Goal: Information Seeking & Learning: Learn about a topic

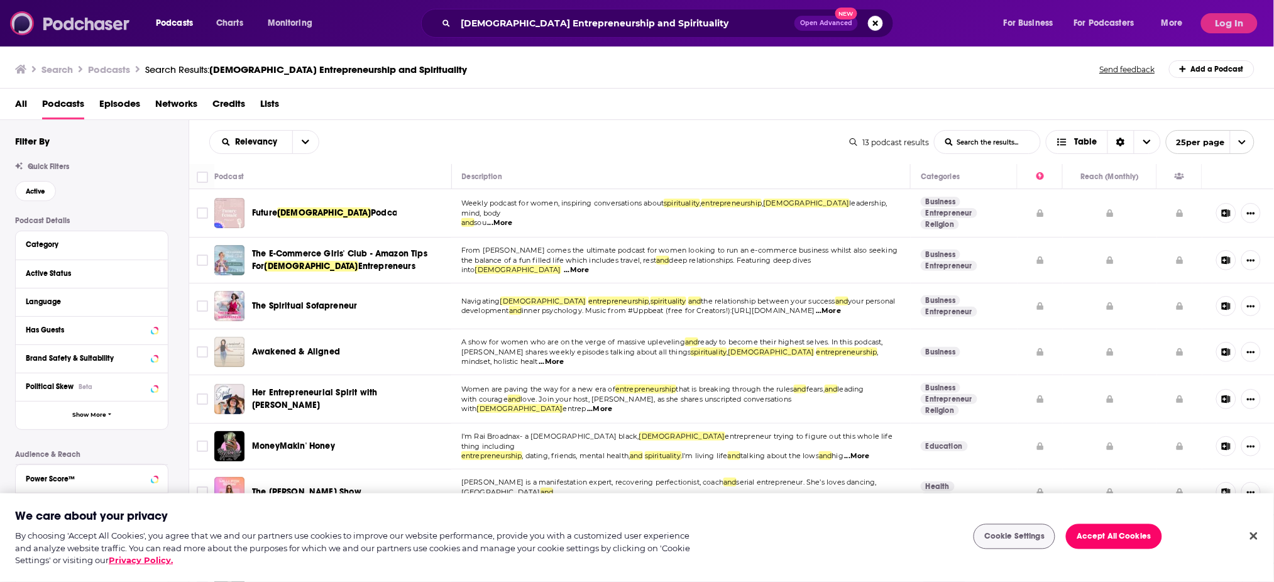
click at [54, 16] on img at bounding box center [70, 23] width 121 height 24
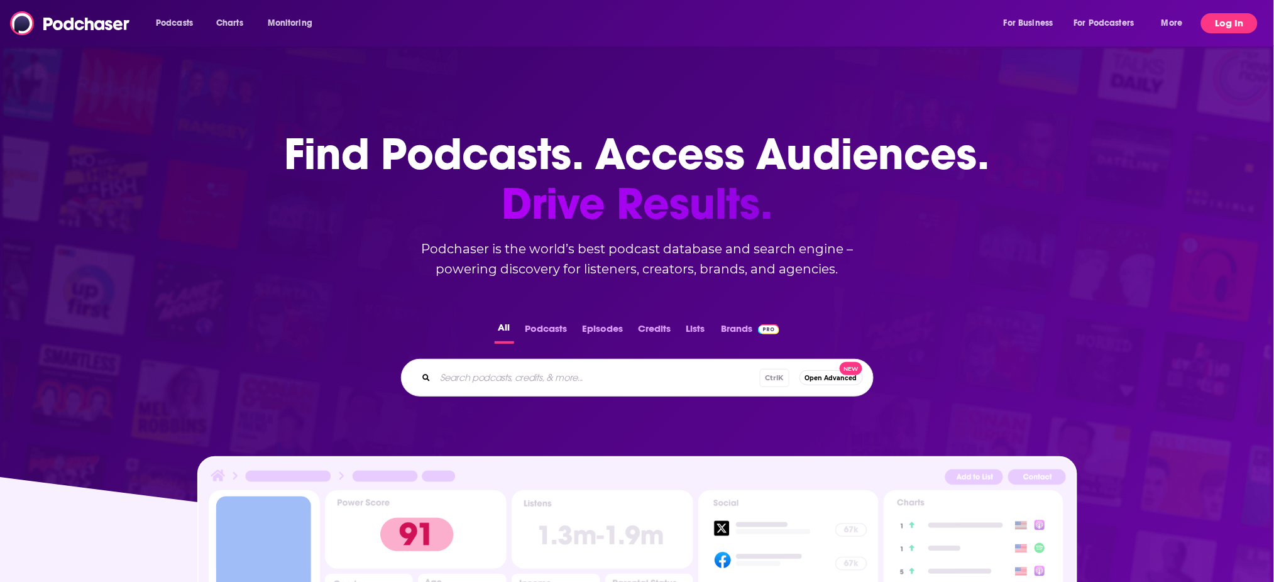
click at [1209, 21] on button "Log In" at bounding box center [1229, 23] width 57 height 20
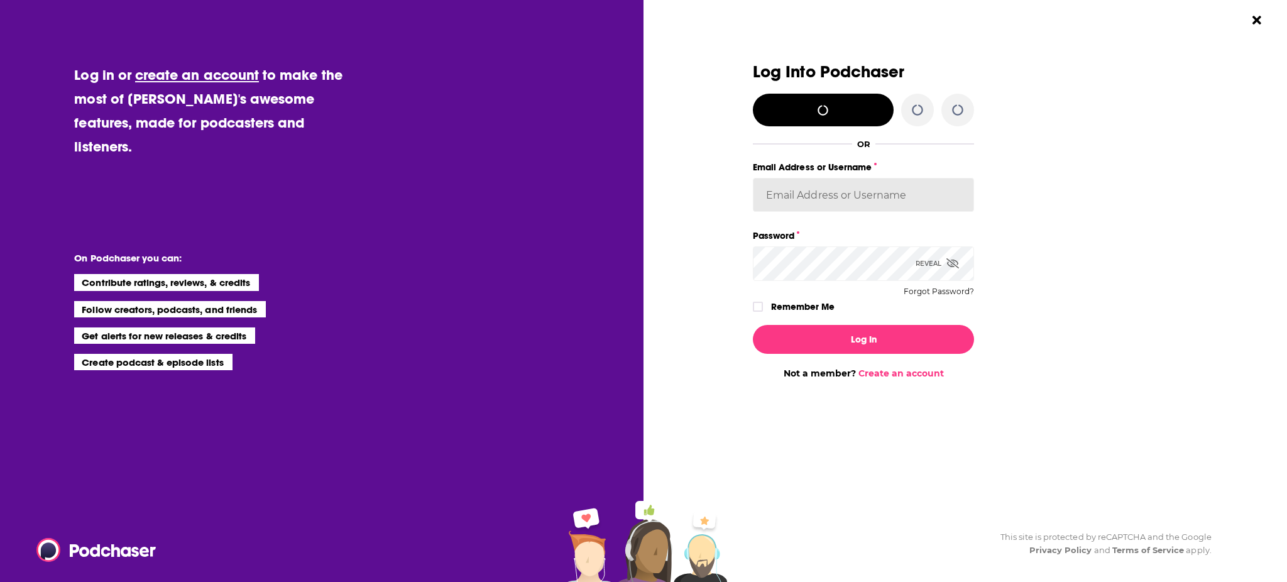
type input "[EMAIL_ADDRESS][DOMAIN_NAME]"
click at [947, 256] on div "Reveal" at bounding box center [937, 263] width 43 height 34
click at [778, 309] on label "Remember Me" at bounding box center [802, 307] width 63 height 16
click at [762, 312] on input "rememberMe" at bounding box center [758, 312] width 8 height 0
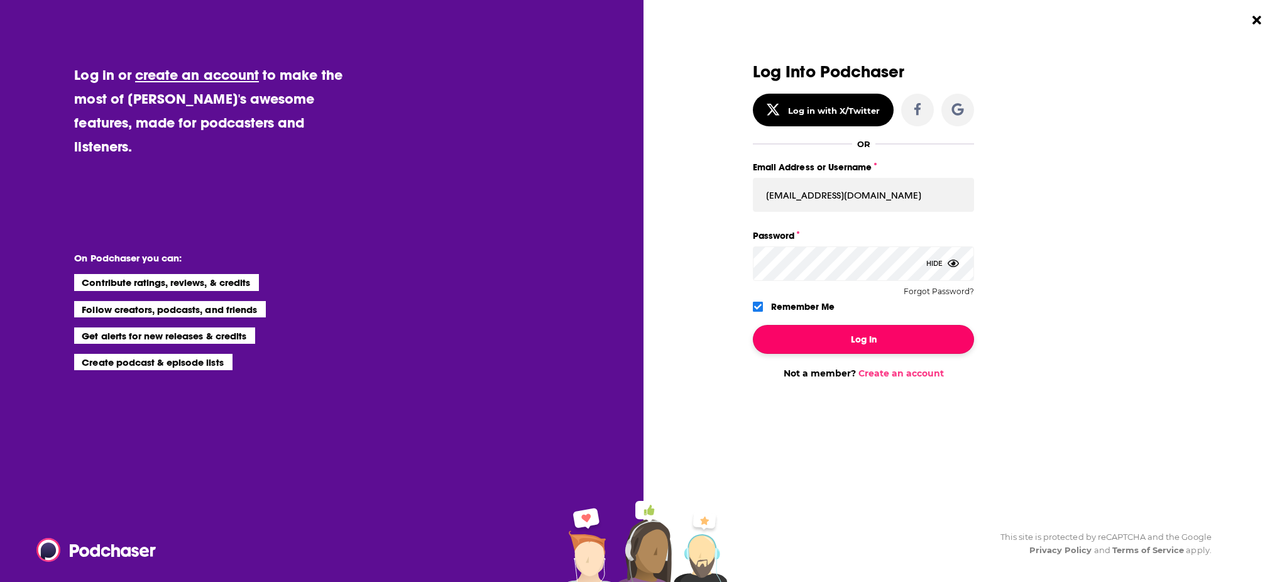
click at [811, 346] on button "Log In" at bounding box center [863, 339] width 221 height 29
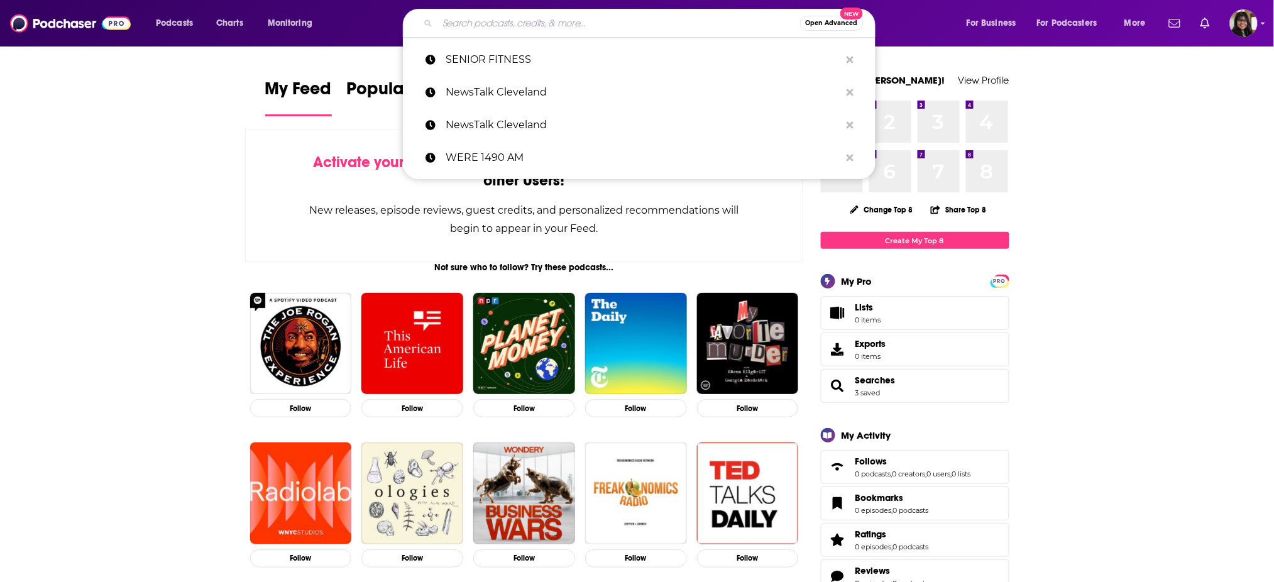
click at [577, 23] on input "Search podcasts, credits, & more..." at bounding box center [619, 23] width 363 height 20
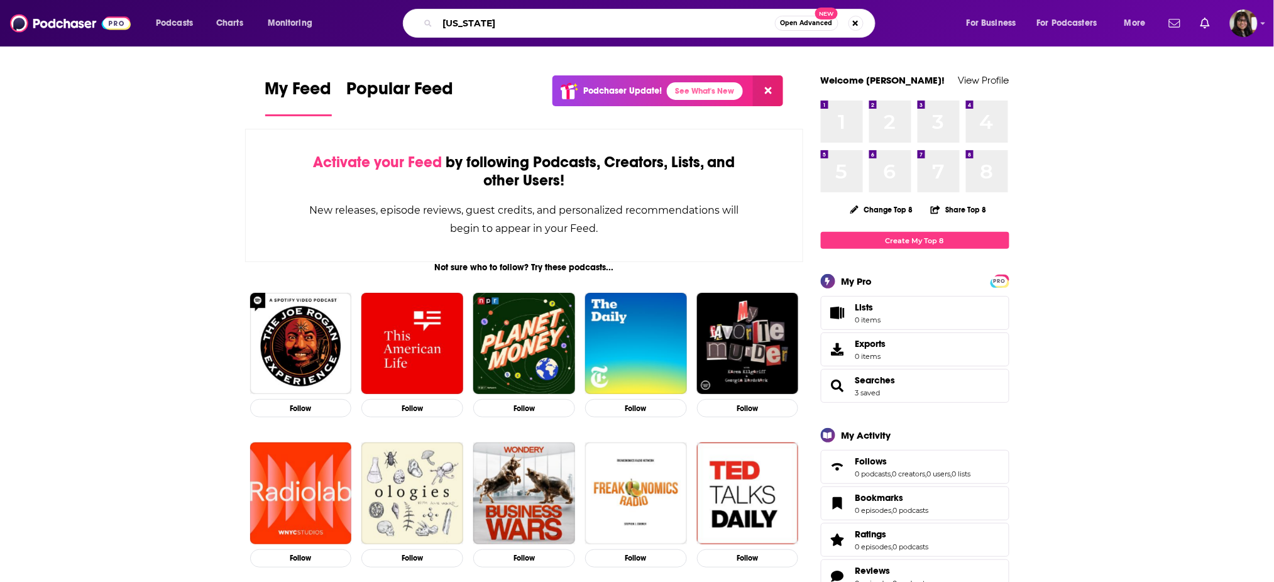
type input "[US_STATE]"
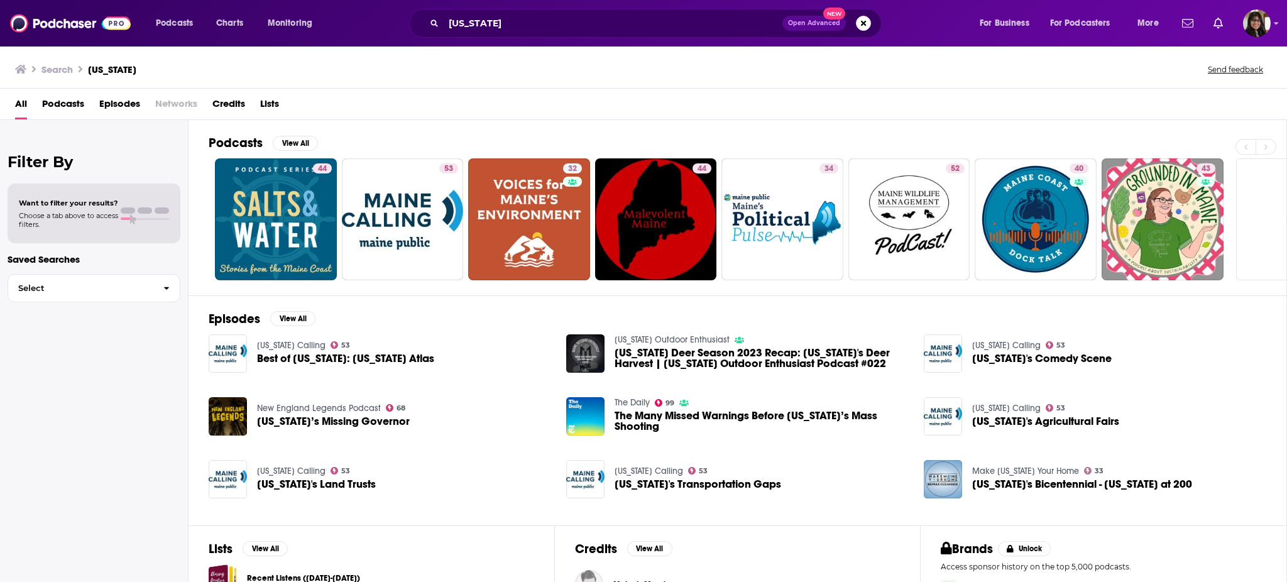
click at [72, 110] on span "Podcasts" at bounding box center [63, 107] width 42 height 26
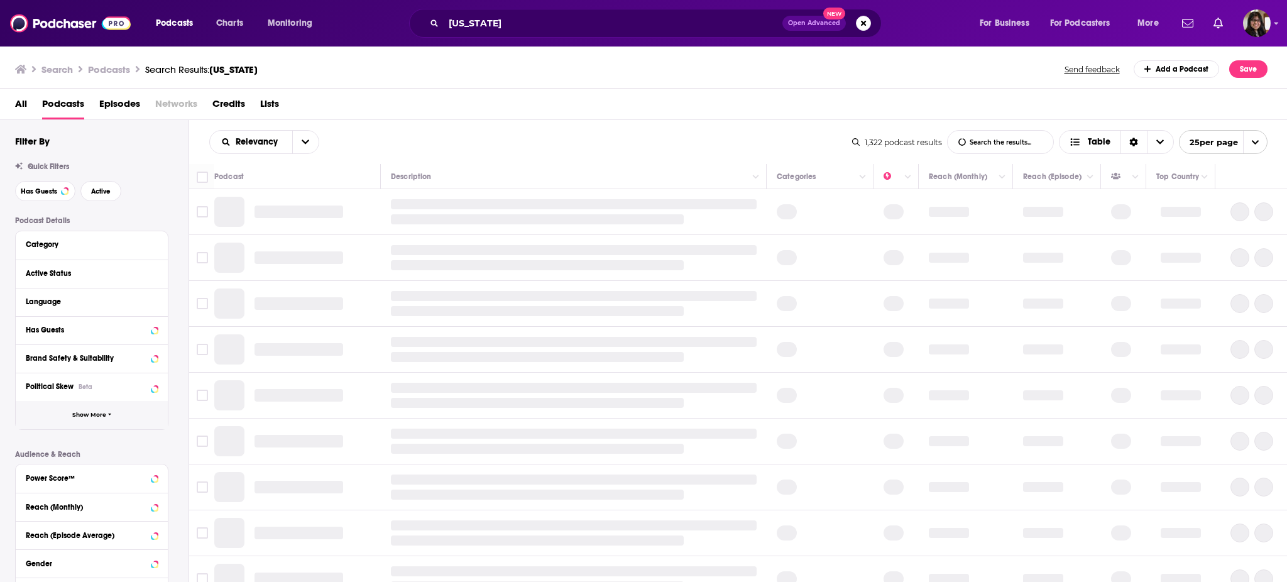
scroll to position [179, 0]
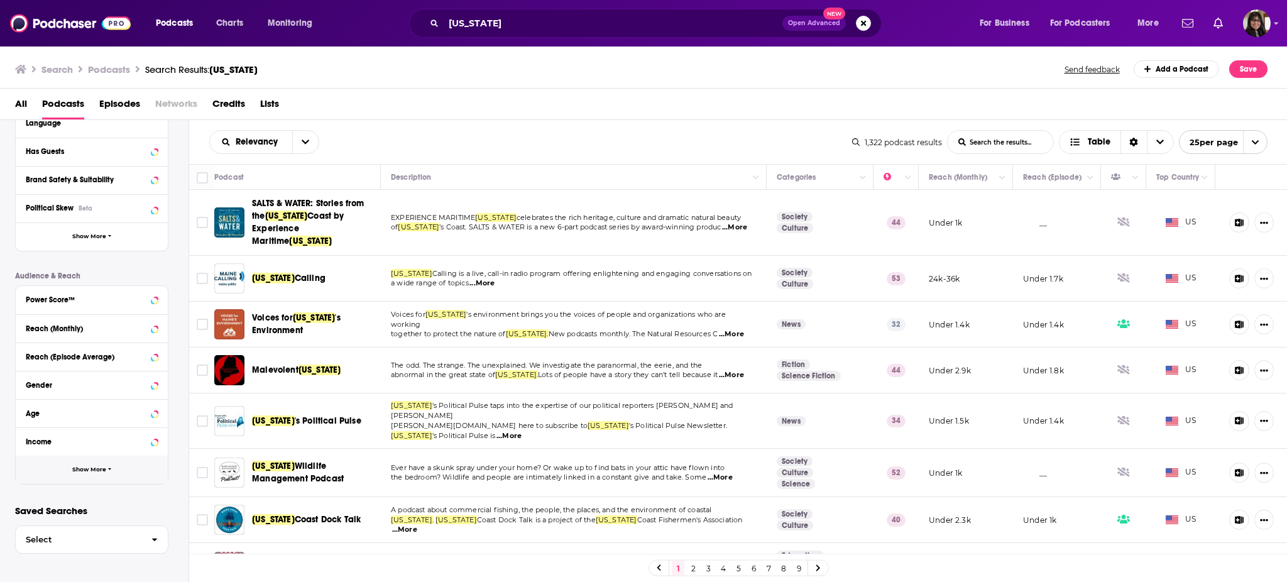
click at [86, 475] on button "Show More" at bounding box center [92, 470] width 152 height 28
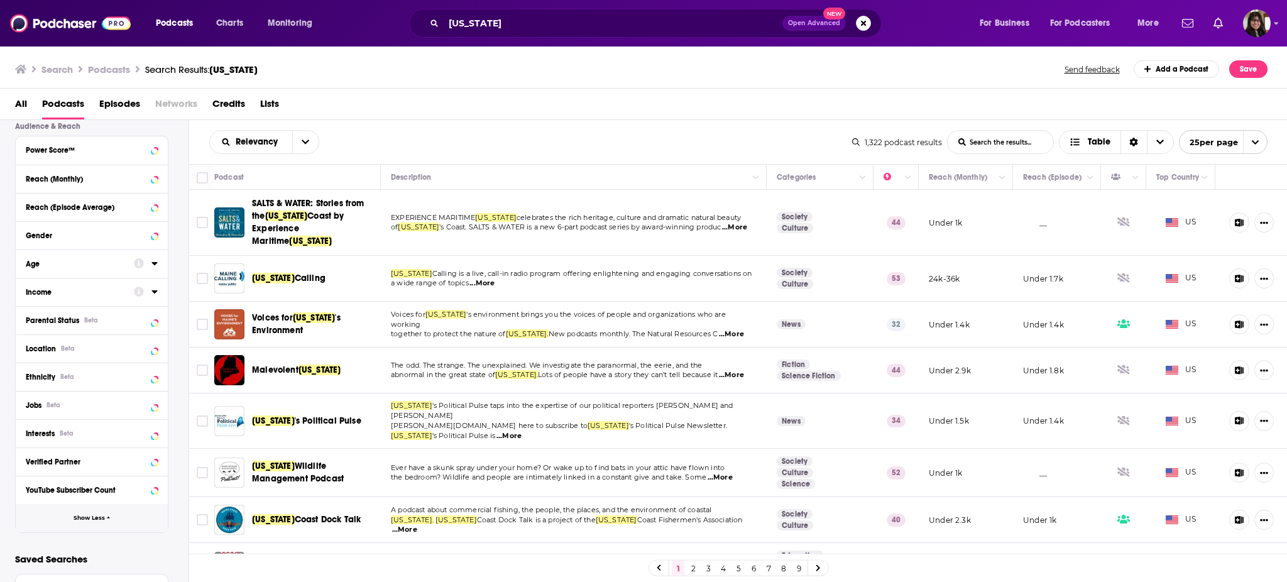
scroll to position [375, 0]
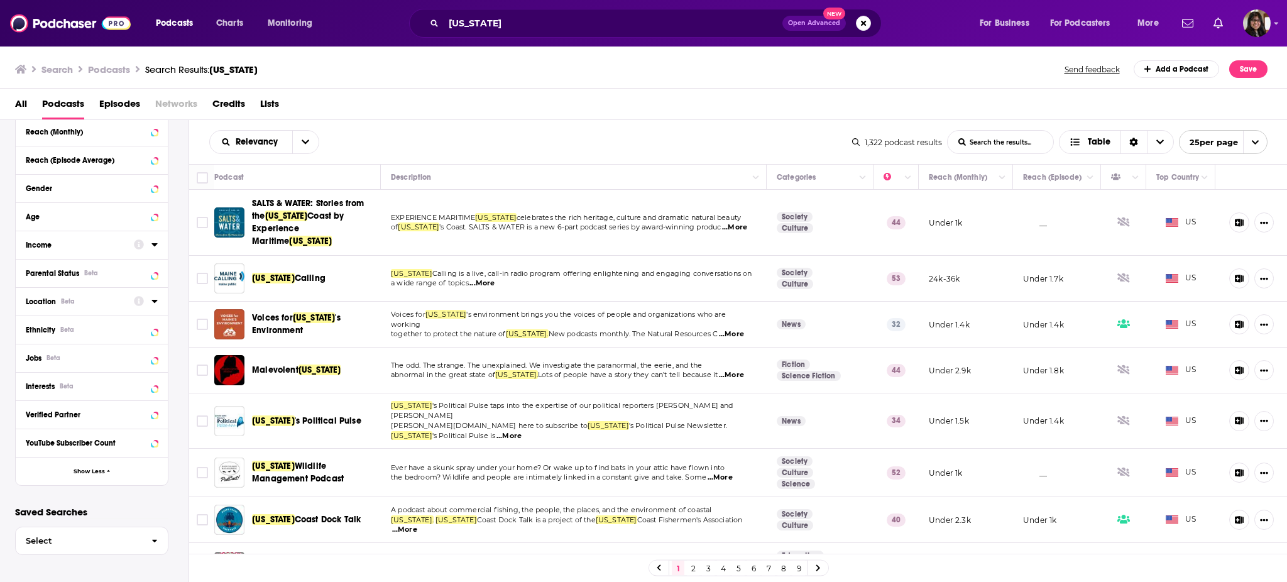
click at [99, 303] on div "Location Beta" at bounding box center [76, 301] width 100 height 9
click at [101, 320] on input at bounding box center [92, 323] width 132 height 17
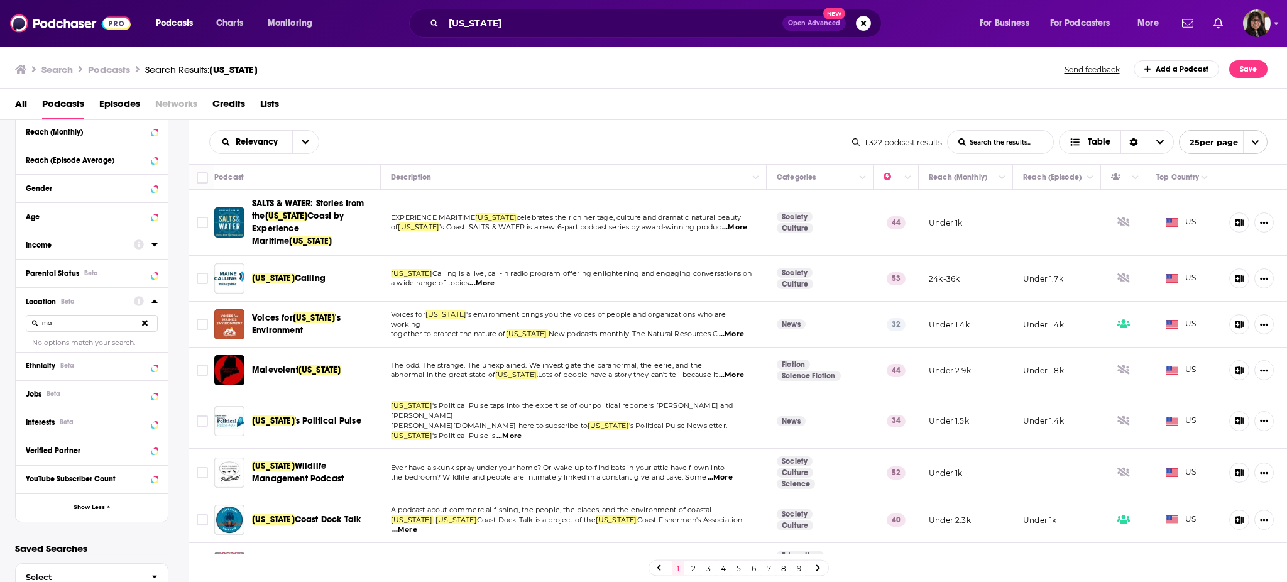
type input "m"
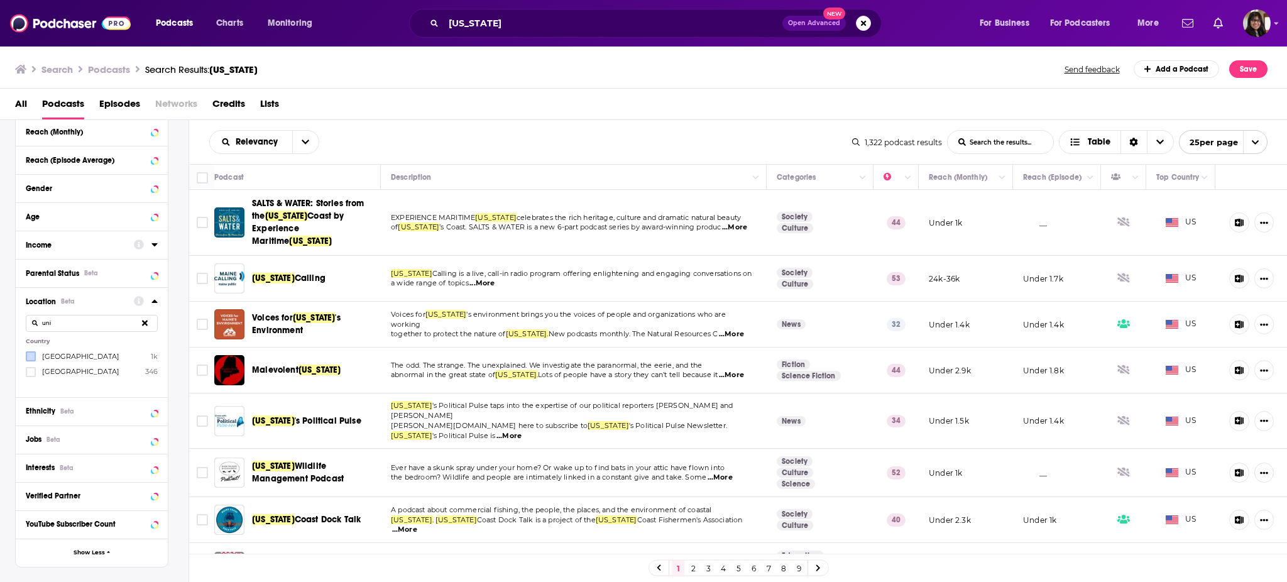
type input "uni"
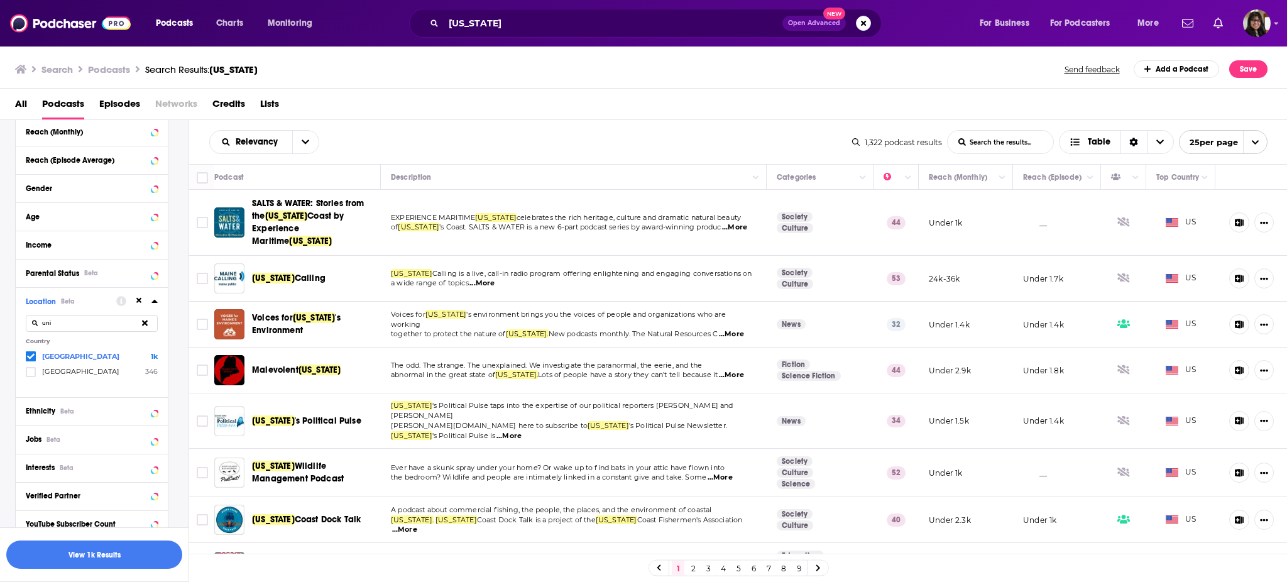
scroll to position [0, 0]
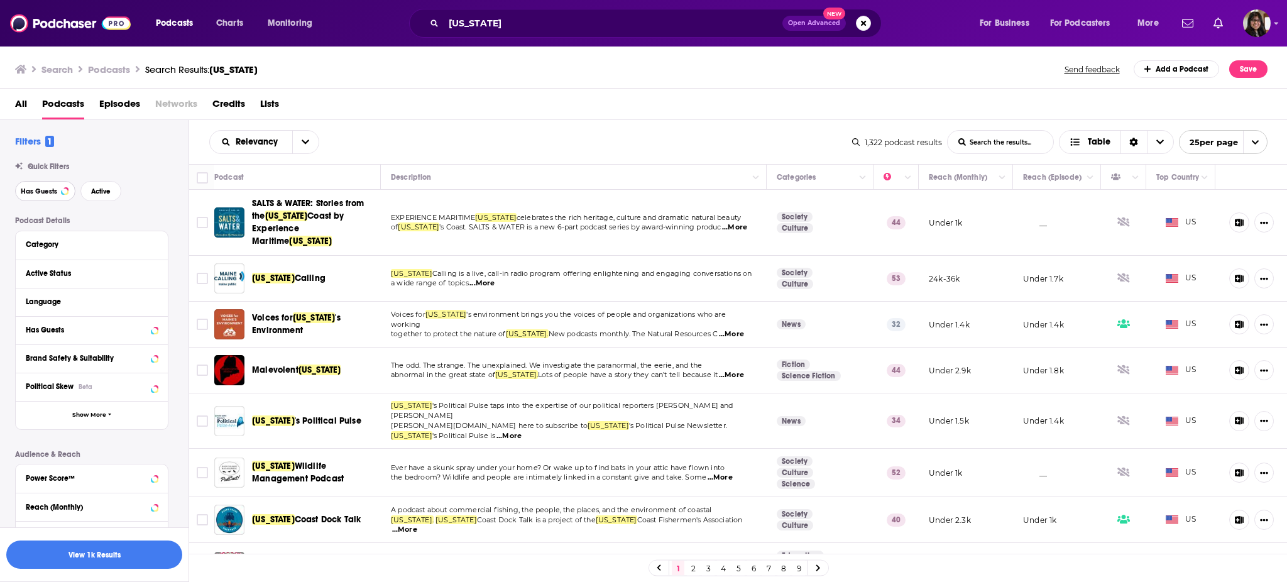
click at [43, 191] on span "Has Guests" at bounding box center [39, 191] width 36 height 7
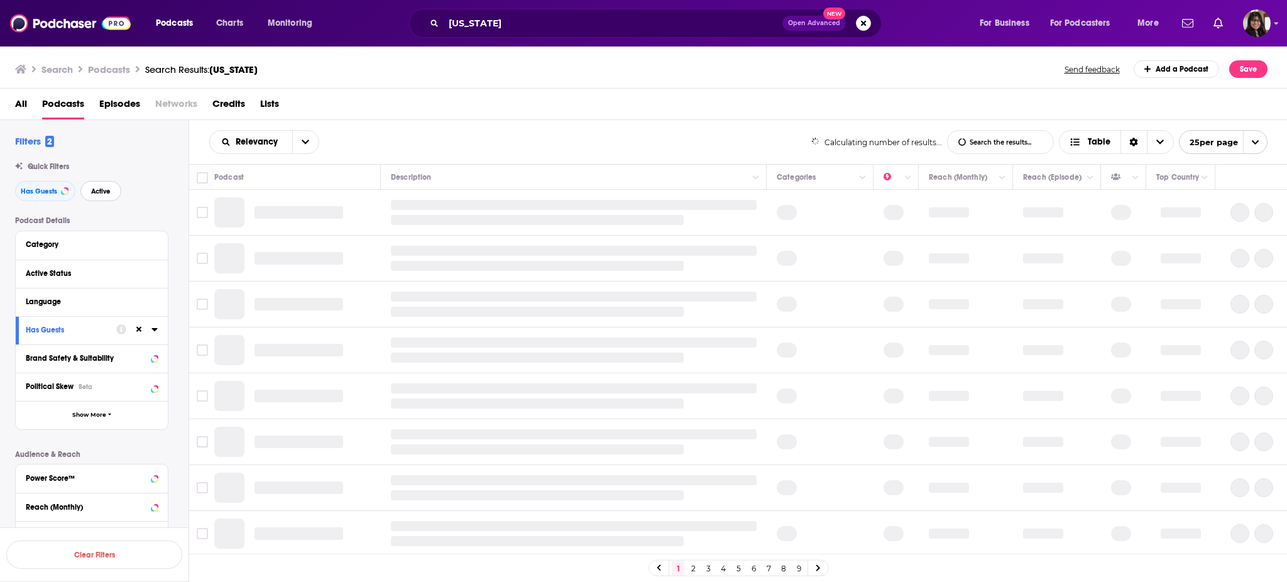
click at [98, 191] on span "Active" at bounding box center [100, 191] width 19 height 7
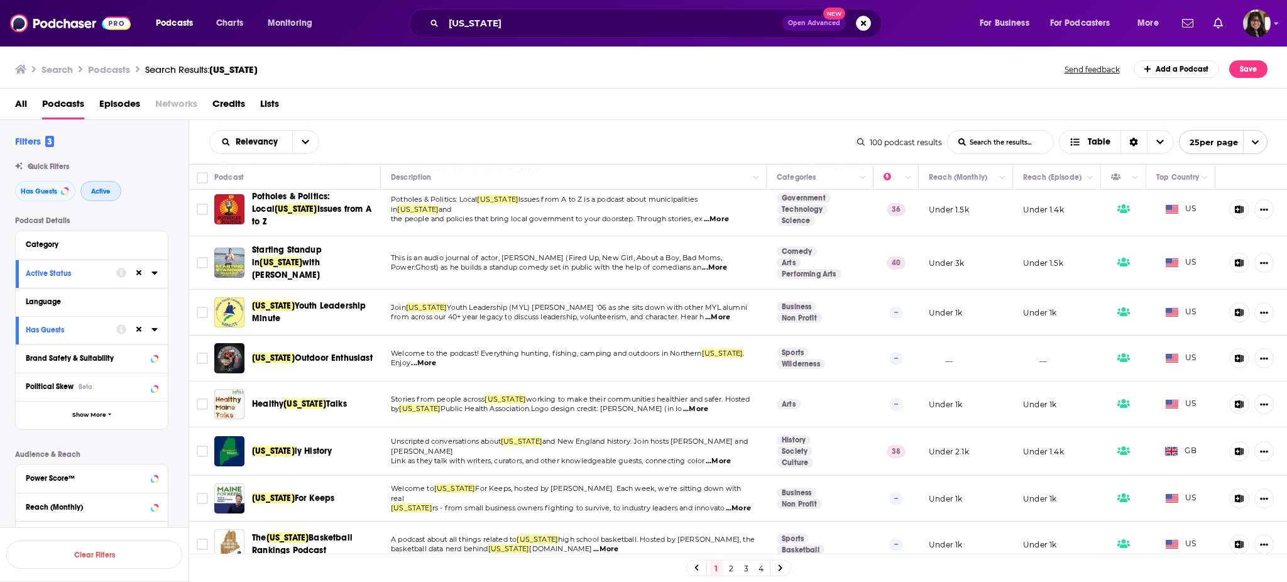
scroll to position [840, 0]
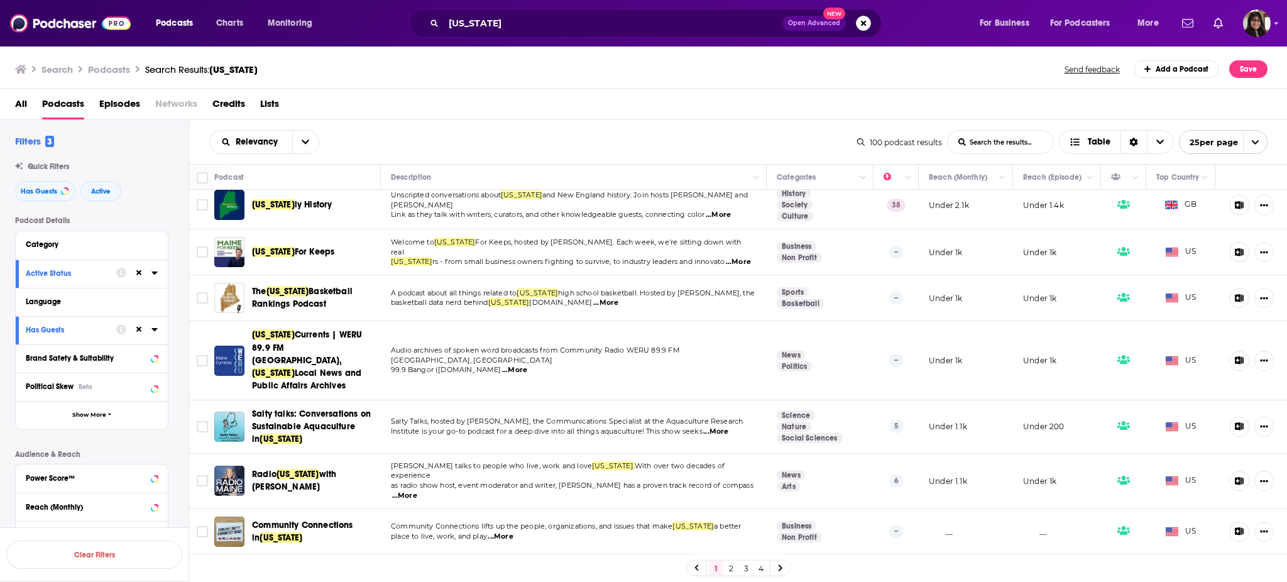
click at [729, 570] on link "2" at bounding box center [731, 568] width 13 height 15
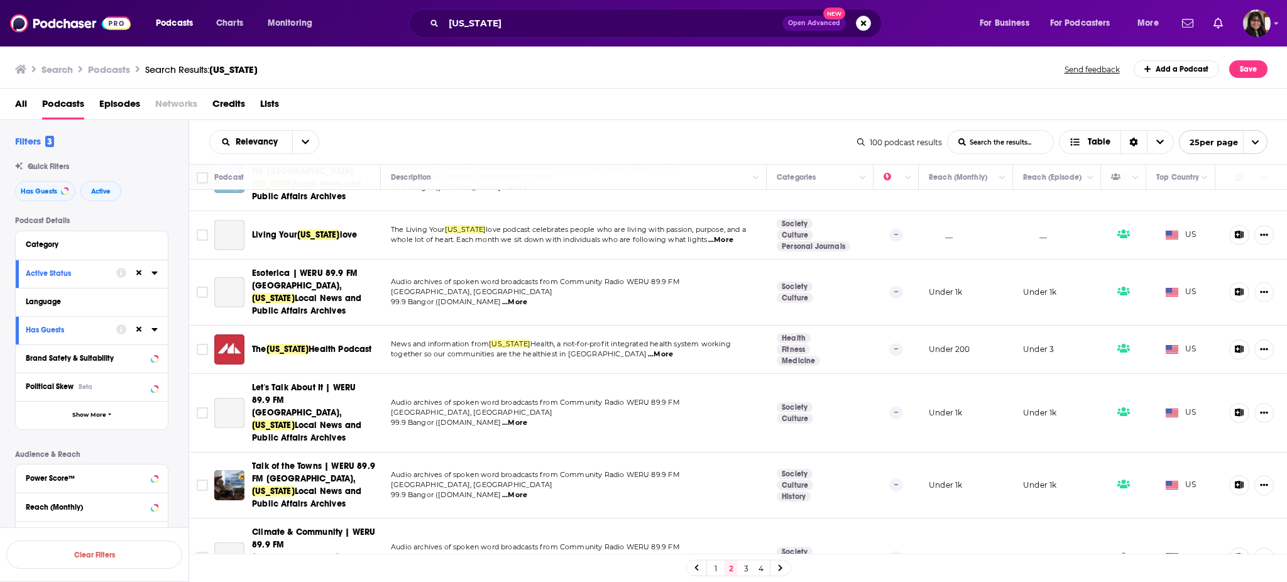
scroll to position [951, 0]
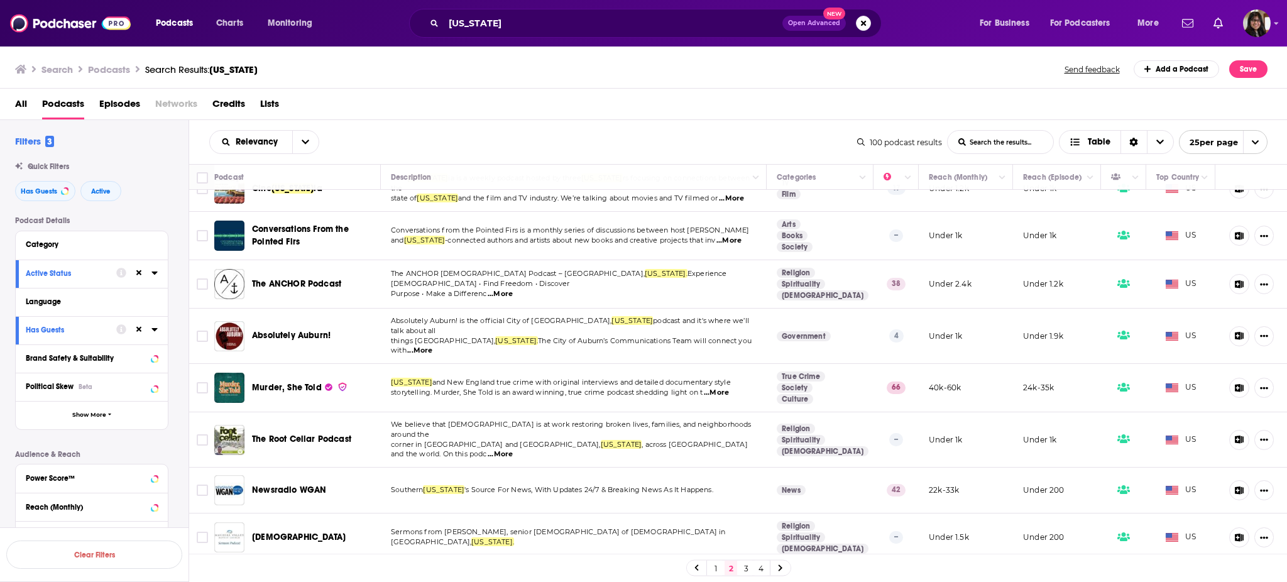
click at [712, 570] on link "1" at bounding box center [716, 568] width 13 height 15
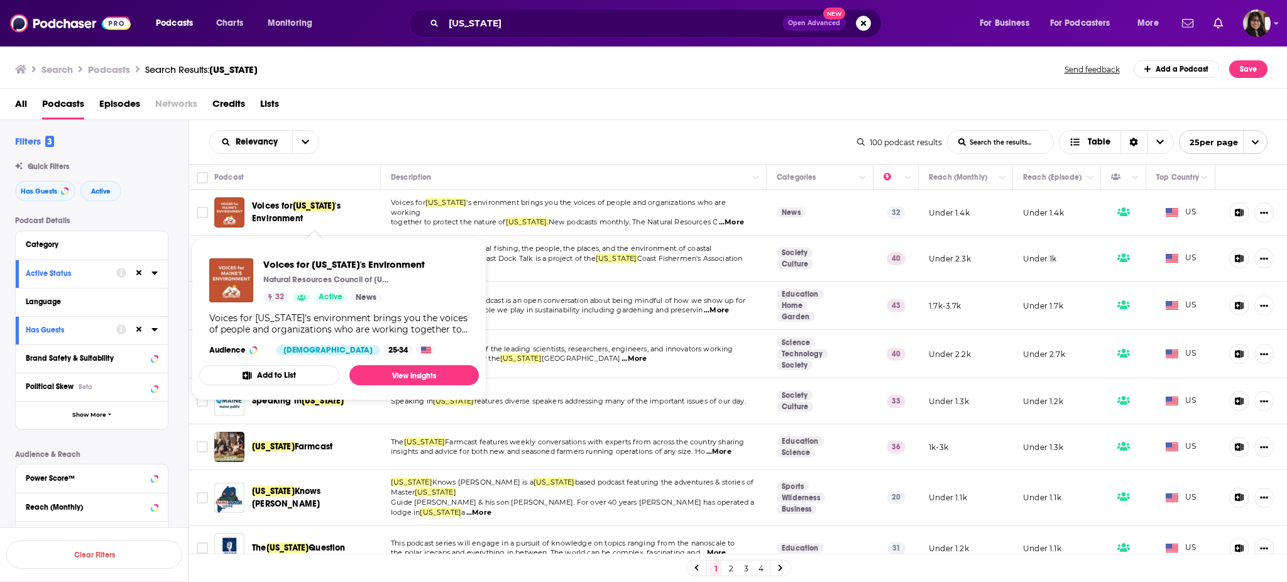
click at [290, 212] on span "'s Environment" at bounding box center [296, 212] width 89 height 23
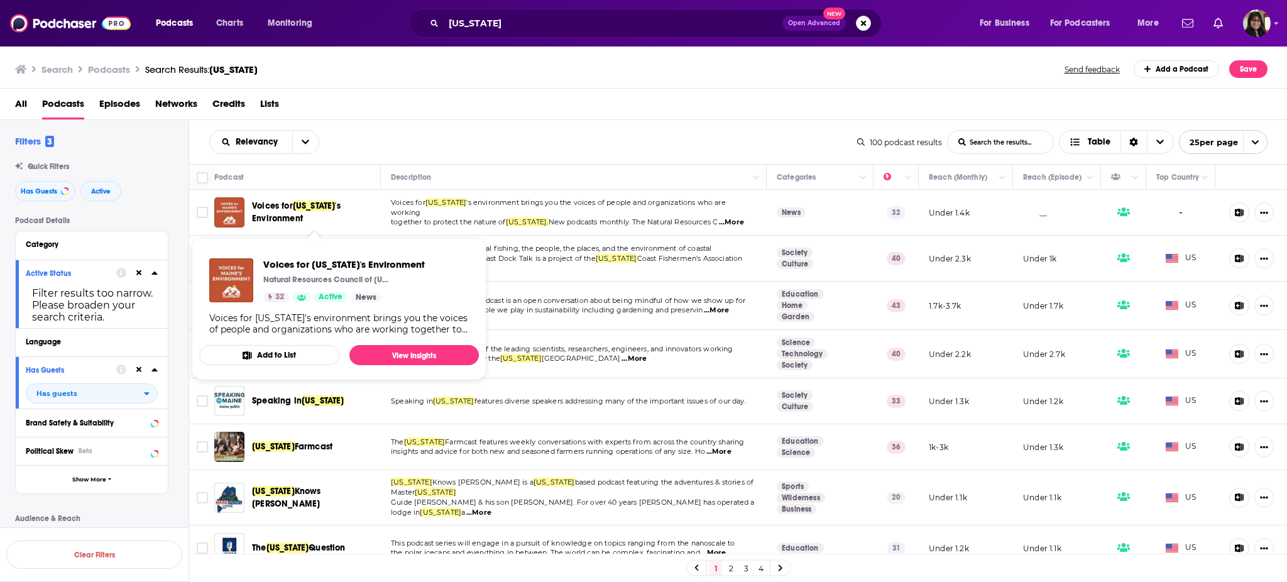
click at [288, 201] on span "Voices for" at bounding box center [272, 206] width 41 height 11
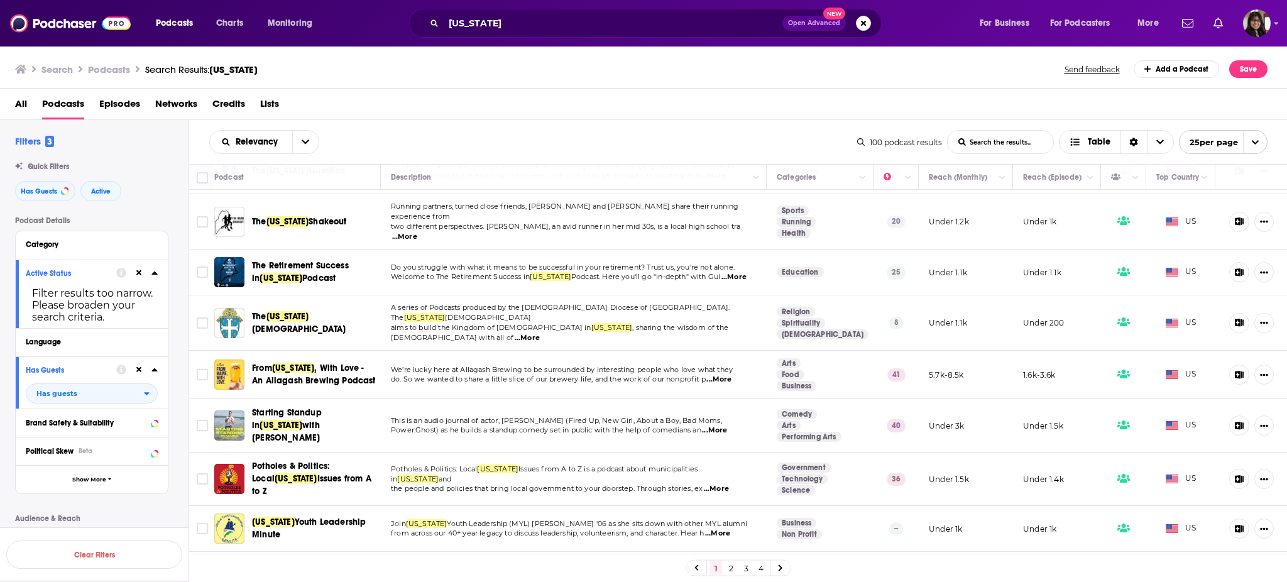
scroll to position [840, 0]
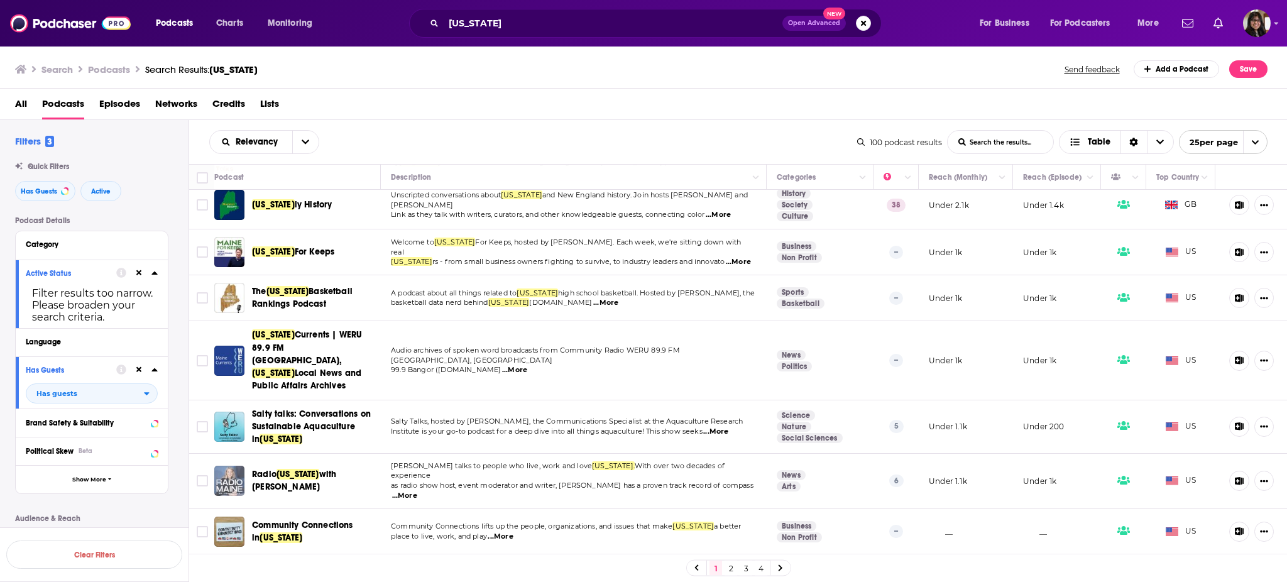
drag, startPoint x: 248, startPoint y: 426, endPoint x: 231, endPoint y: 432, distance: 17.5
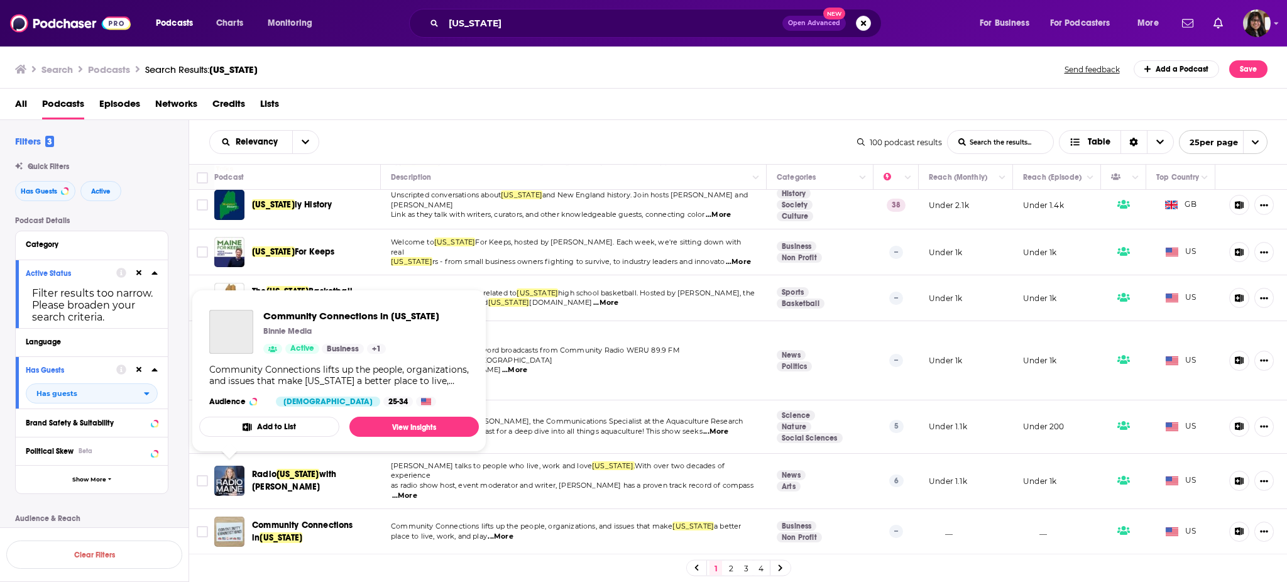
click at [244, 517] on img "Community Connections in Maine" at bounding box center [229, 532] width 30 height 30
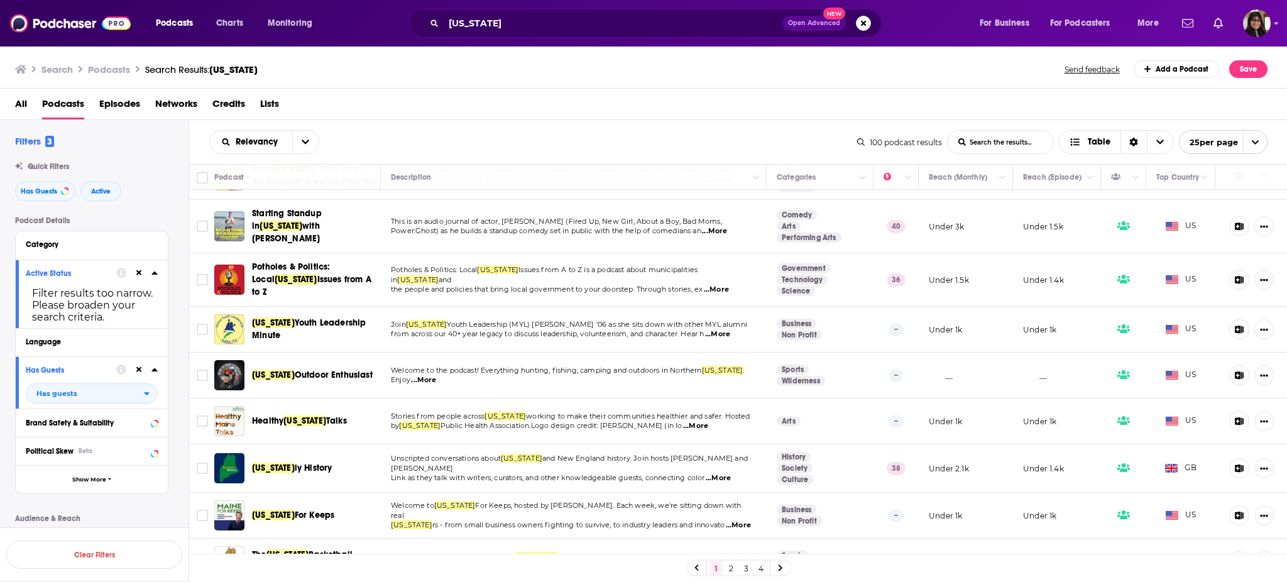
scroll to position [840, 0]
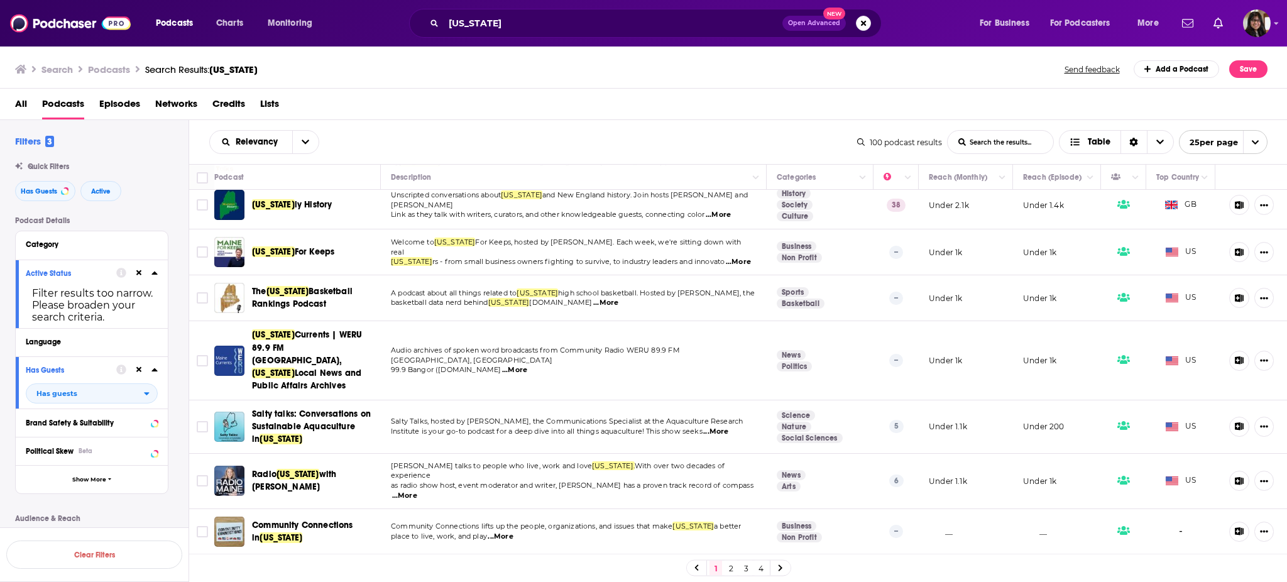
drag, startPoint x: 292, startPoint y: 423, endPoint x: 267, endPoint y: 479, distance: 61.3
click at [733, 570] on link "2" at bounding box center [731, 568] width 13 height 15
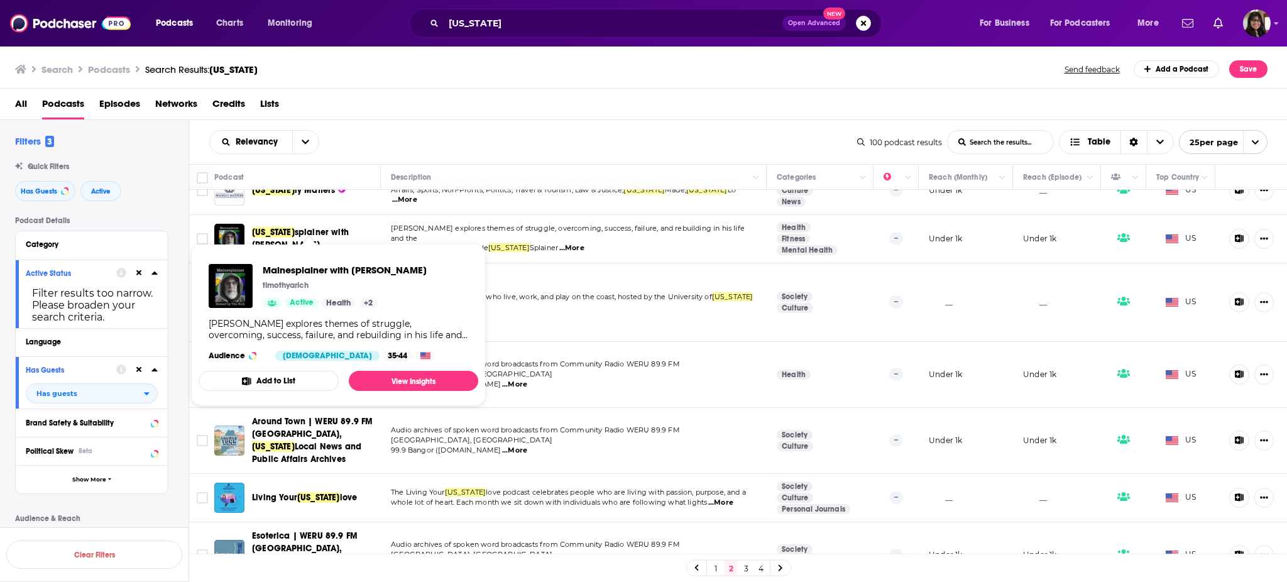
scroll to position [157, 0]
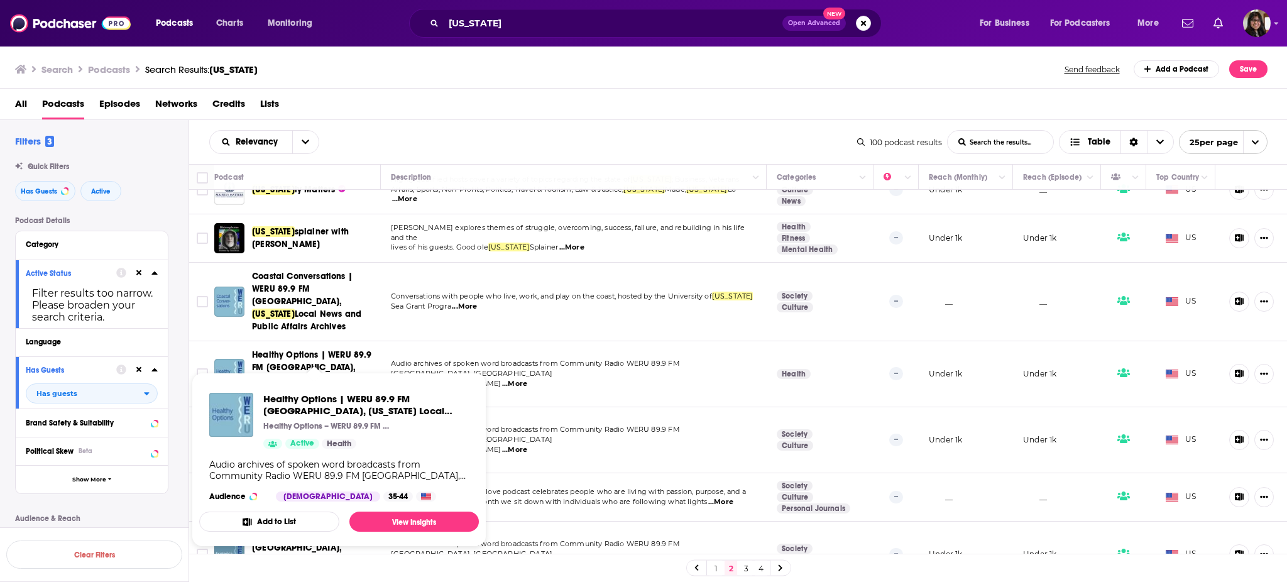
click at [328, 350] on span "Healthy Options | WERU 89.9 FM Blue Hill," at bounding box center [312, 361] width 120 height 23
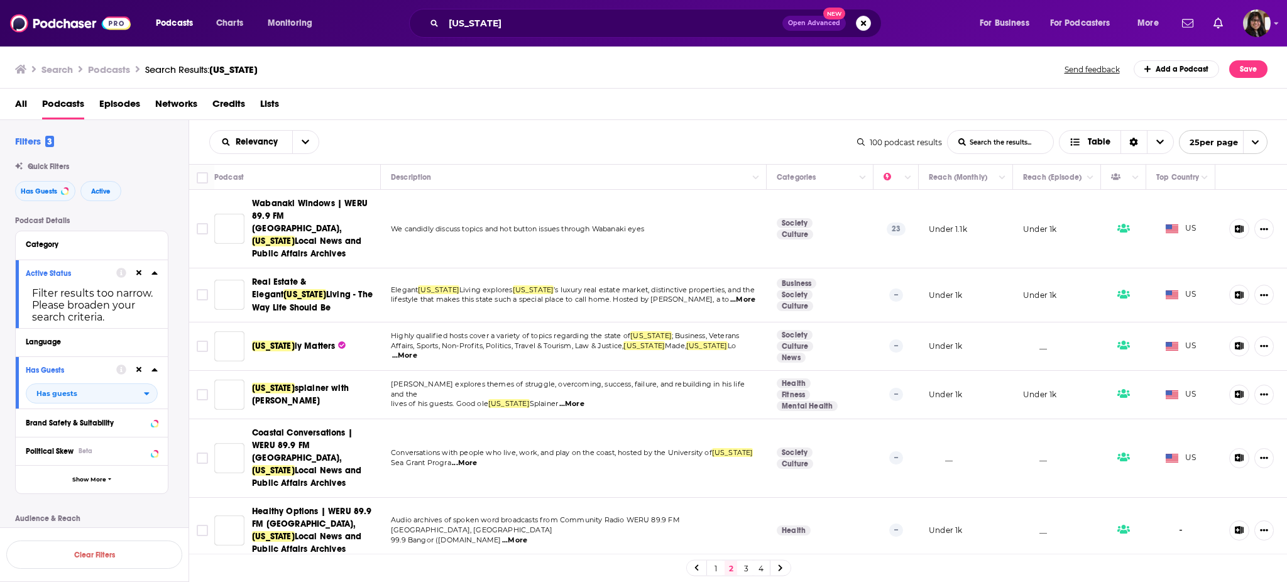
scroll to position [158, 0]
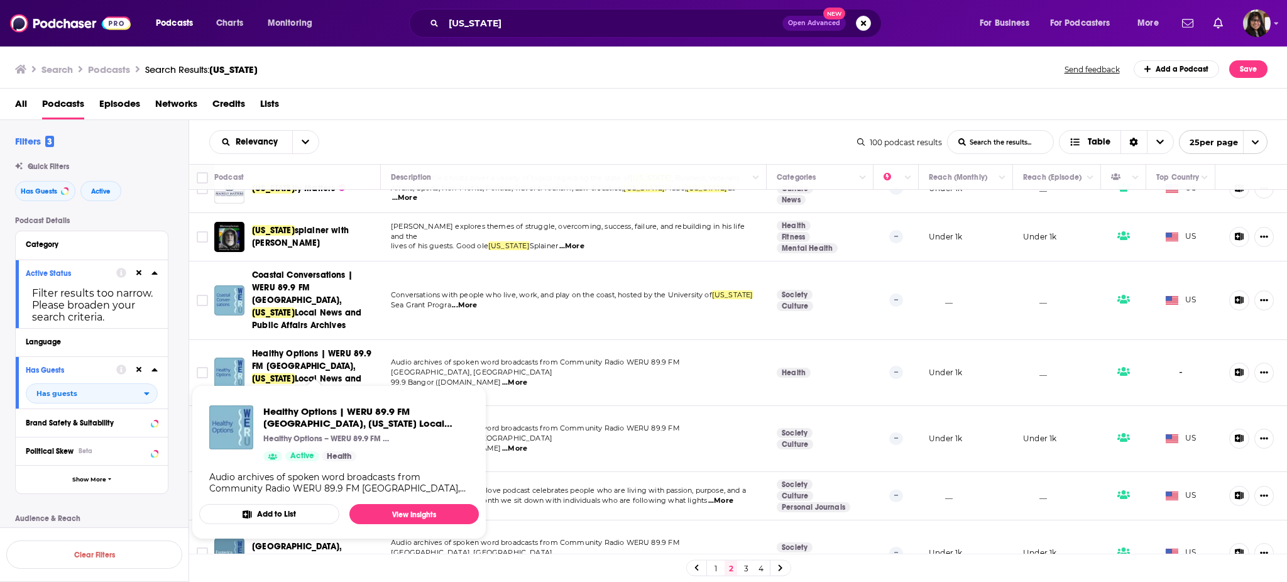
click at [284, 348] on span "Healthy Options | WERU 89.9 FM Blue Hill," at bounding box center [312, 359] width 120 height 23
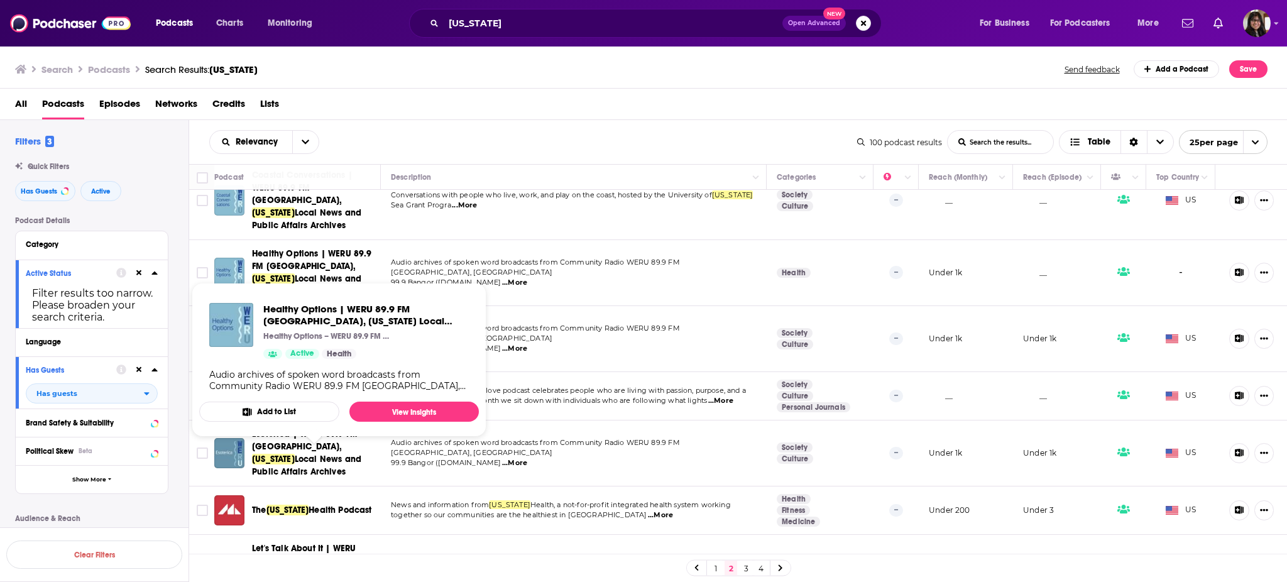
scroll to position [260, 0]
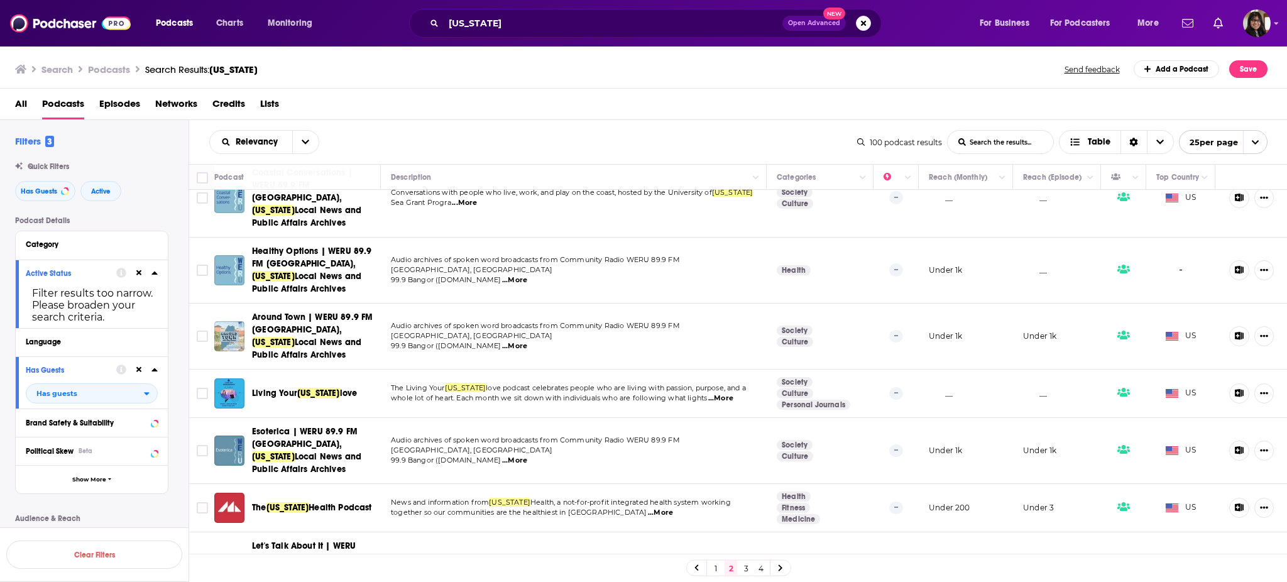
click at [324, 388] on span "maine" at bounding box center [318, 393] width 43 height 11
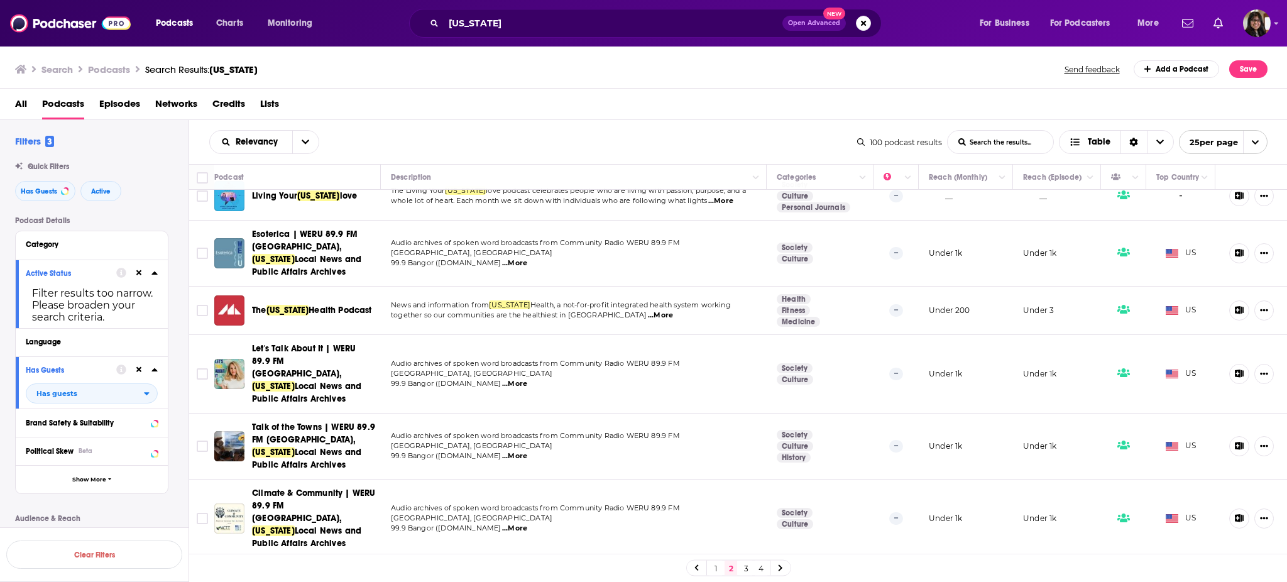
scroll to position [458, 0]
drag, startPoint x: 299, startPoint y: 254, endPoint x: 340, endPoint y: 263, distance: 41.8
click at [340, 304] on span "Health Podcast" at bounding box center [340, 309] width 63 height 11
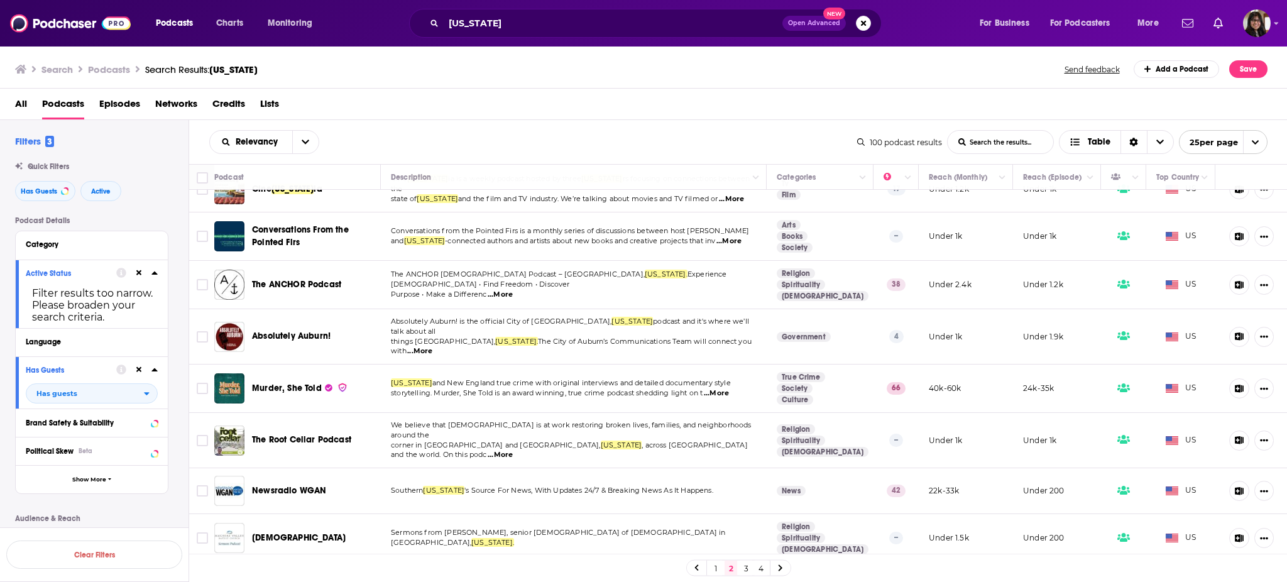
scroll to position [951, 0]
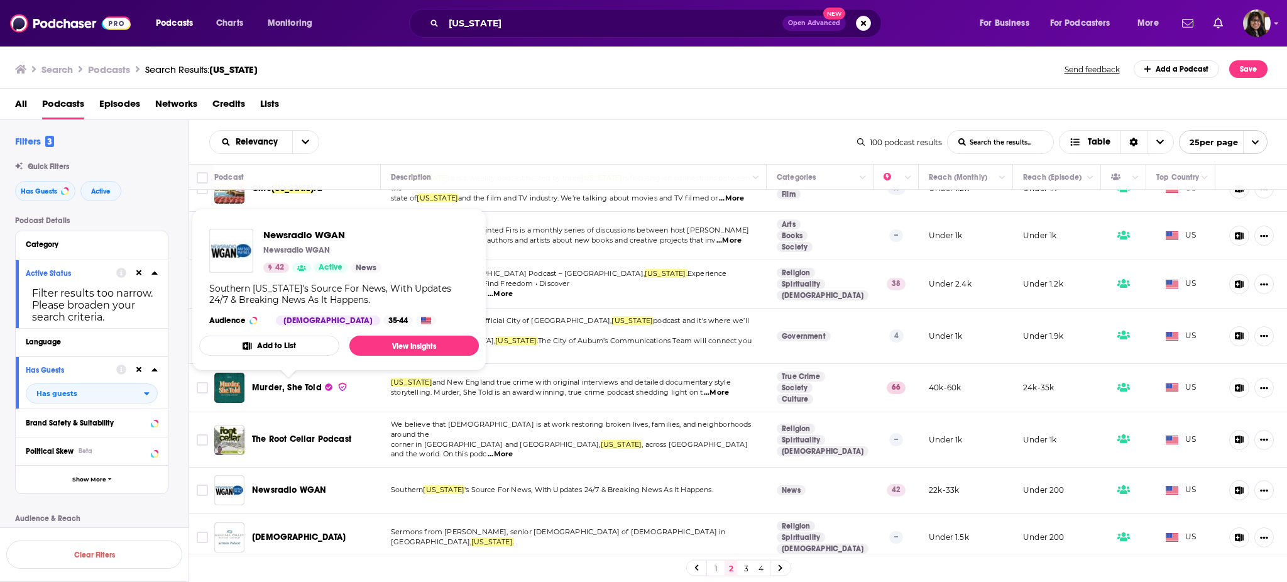
click at [300, 485] on span "Newsradio WGAN" at bounding box center [289, 490] width 74 height 11
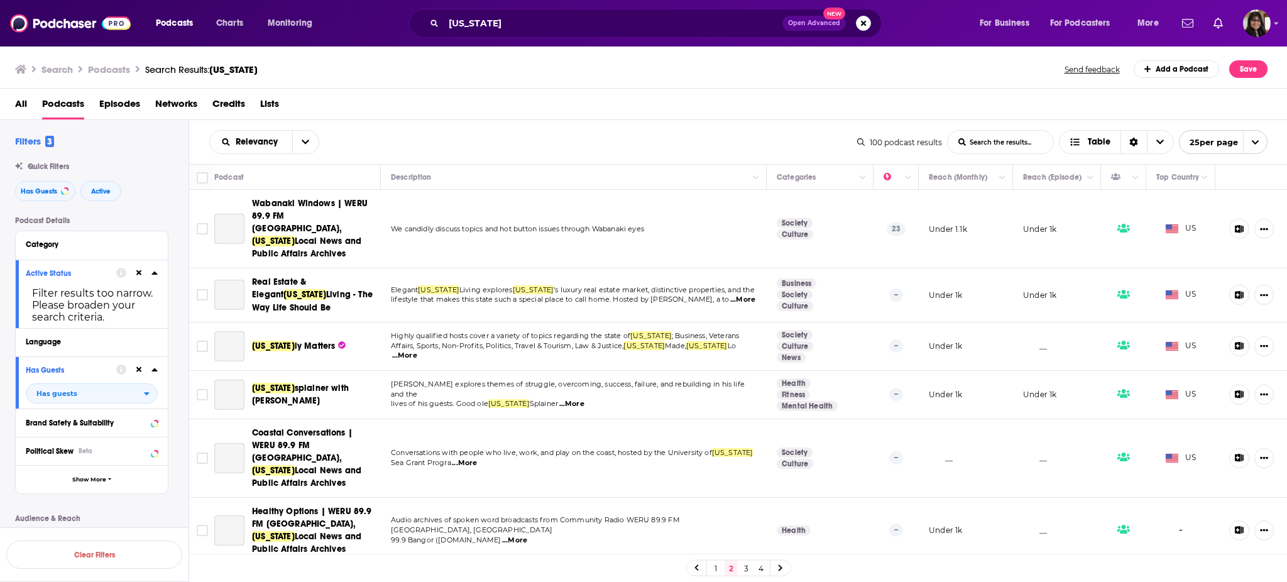
scroll to position [951, 0]
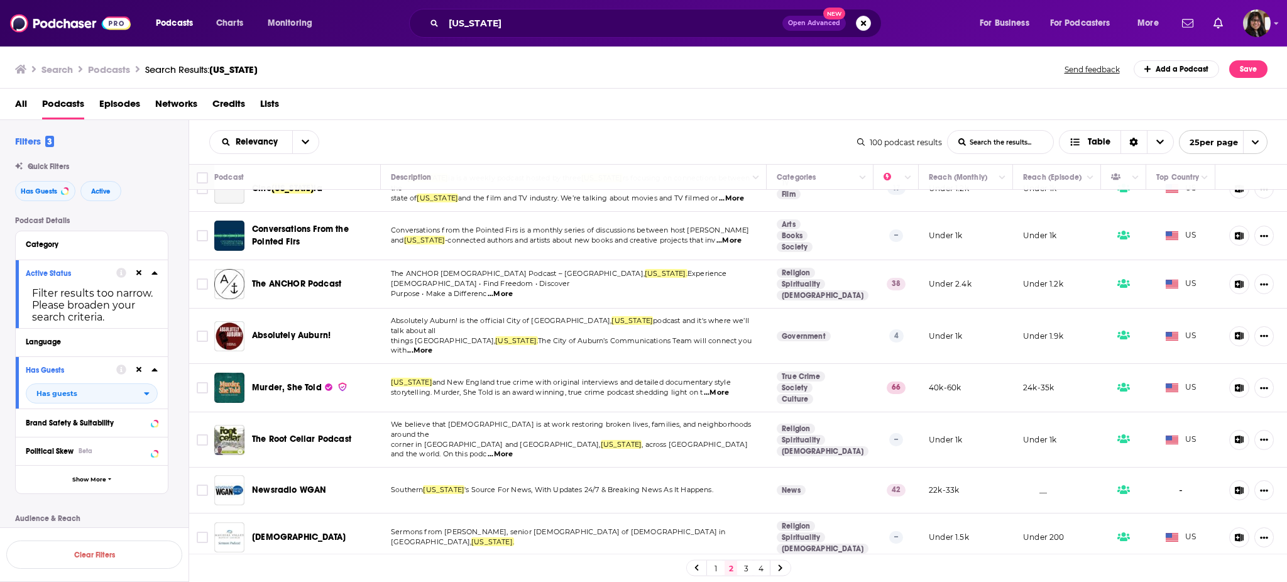
click at [747, 573] on link "3" at bounding box center [746, 568] width 13 height 15
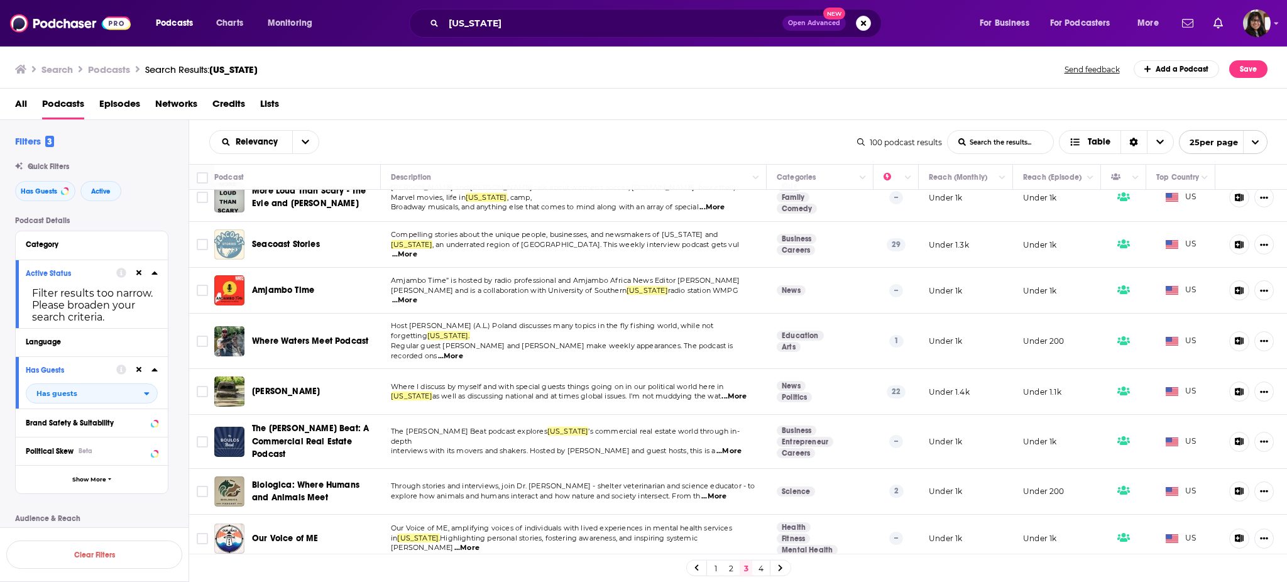
scroll to position [369, 0]
click at [761, 570] on link "4" at bounding box center [761, 568] width 13 height 15
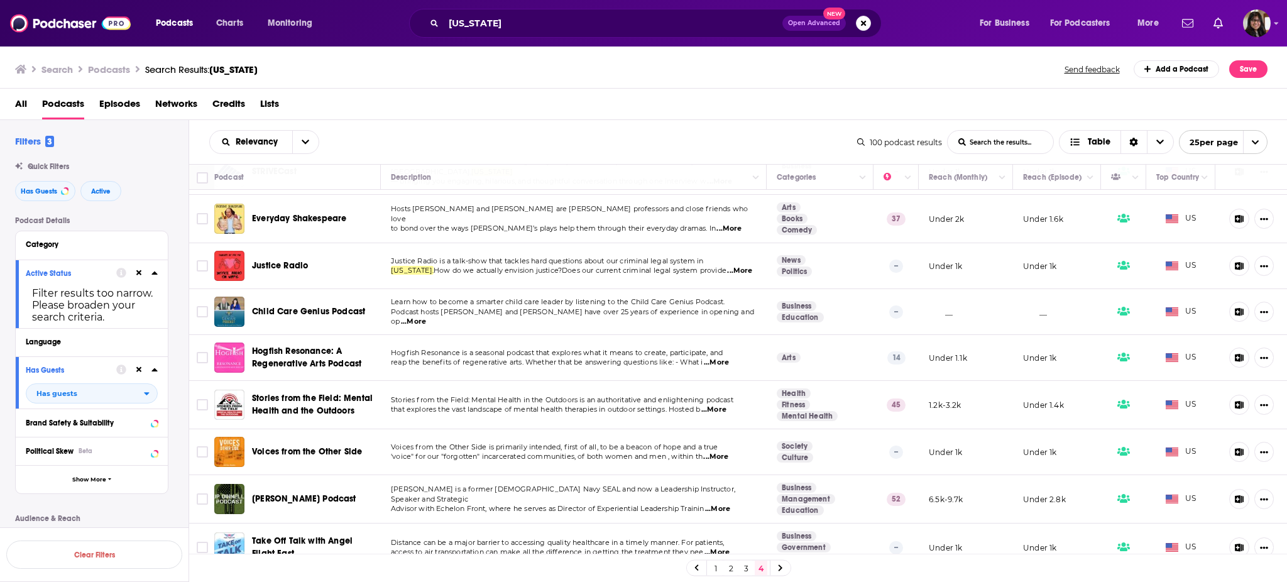
scroll to position [822, 0]
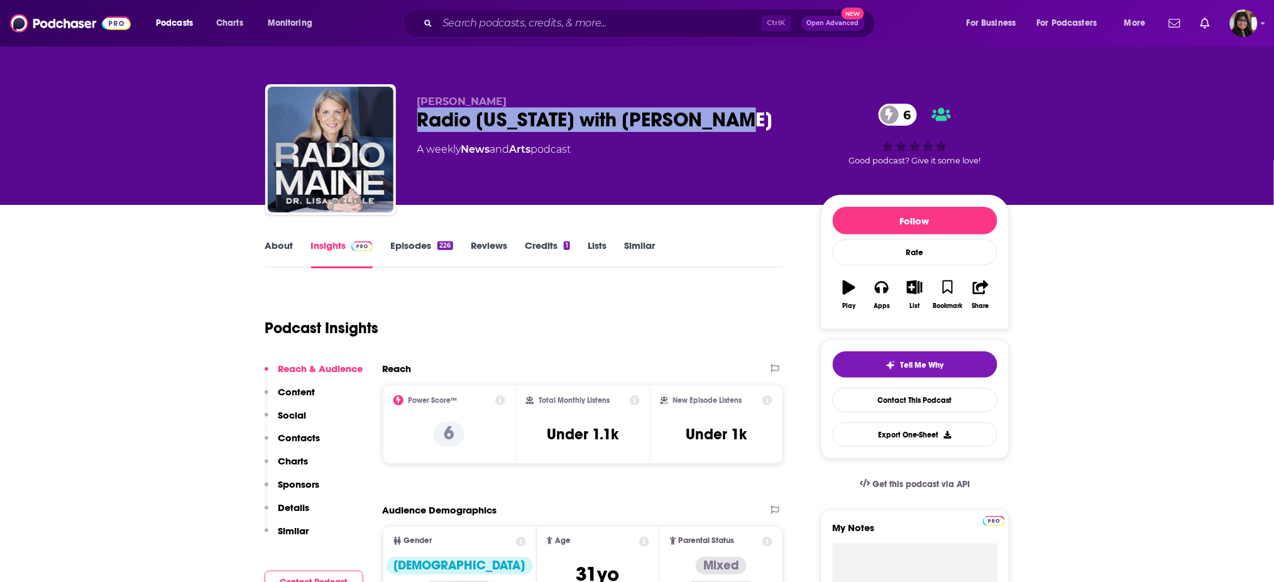
drag, startPoint x: 707, startPoint y: 118, endPoint x: 401, endPoint y: 132, distance: 306.4
click at [401, 132] on div "Dr. Lisa Belisle Radio Maine with Dr. Lisa Belisle 6 A weekly News and Arts pod…" at bounding box center [637, 152] width 744 height 136
copy h2 "Radio [US_STATE] with [PERSON_NAME]"
drag, startPoint x: 417, startPoint y: 95, endPoint x: 504, endPoint y: 96, distance: 86.8
click at [504, 96] on p "[PERSON_NAME]" at bounding box center [608, 102] width 383 height 12
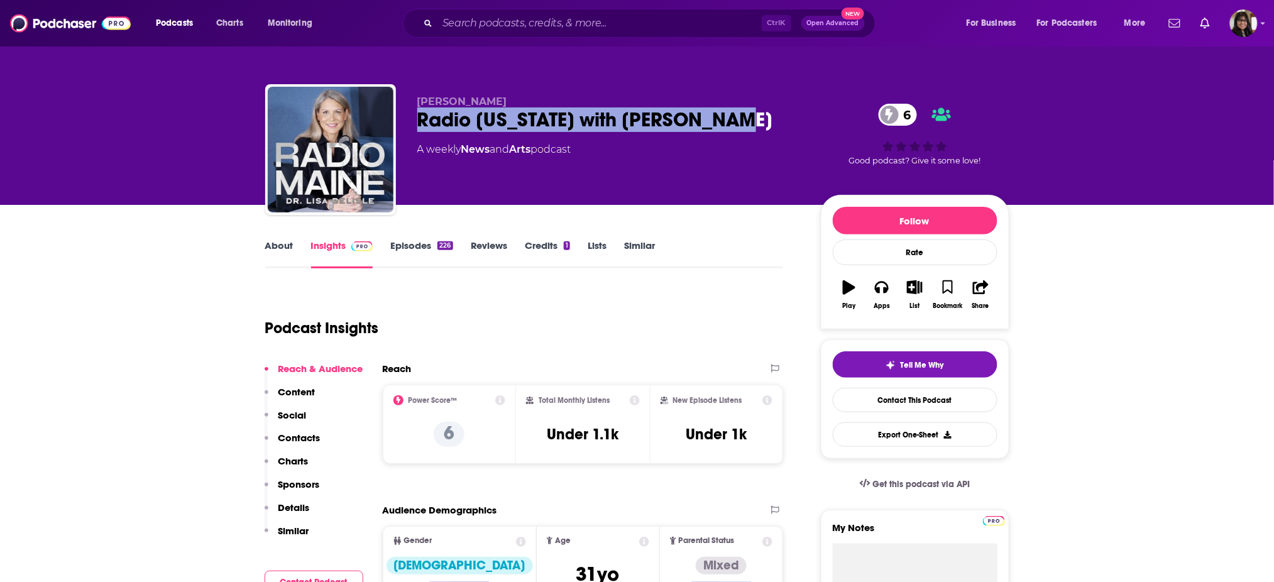
copy span "[PERSON_NAME]"
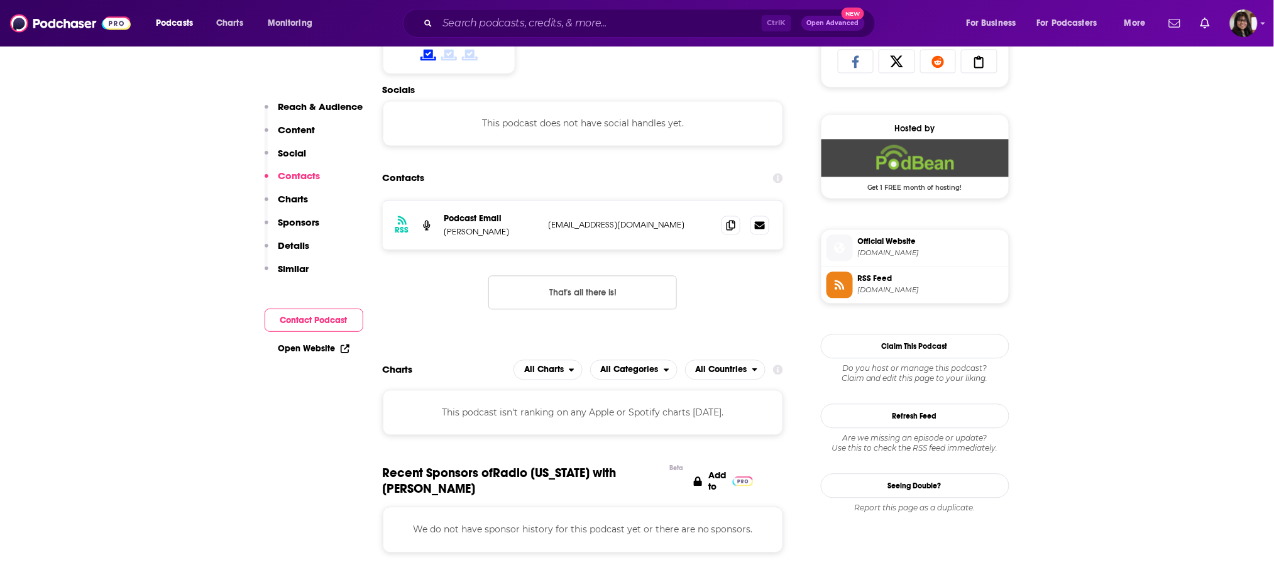
scroll to position [853, 0]
click at [726, 222] on span at bounding box center [731, 223] width 19 height 19
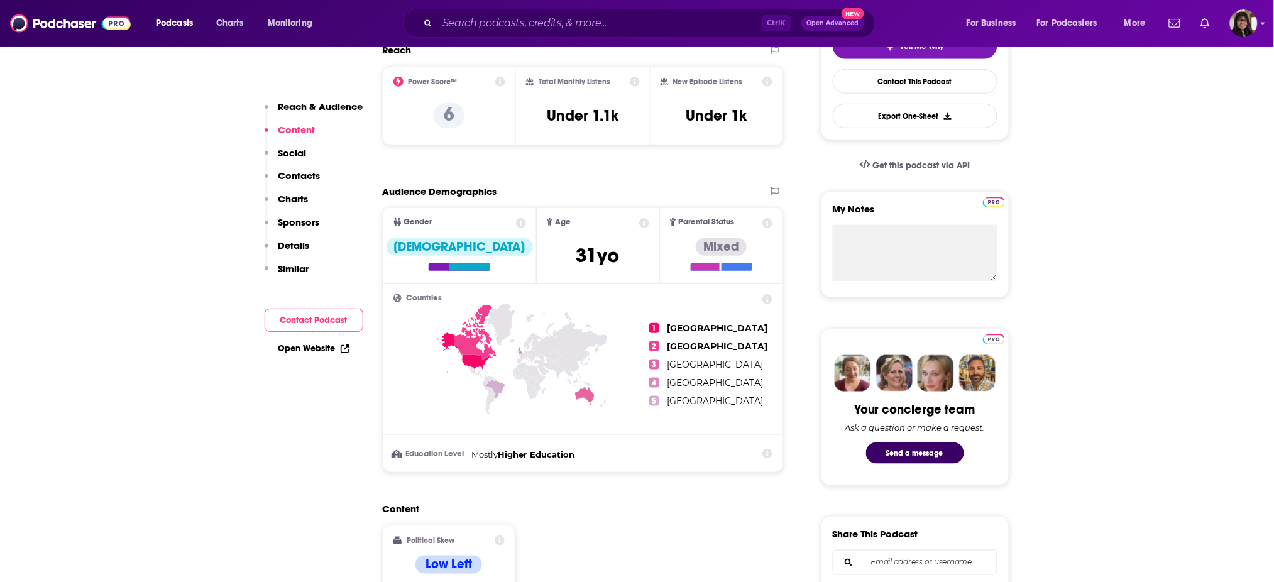
scroll to position [218, 0]
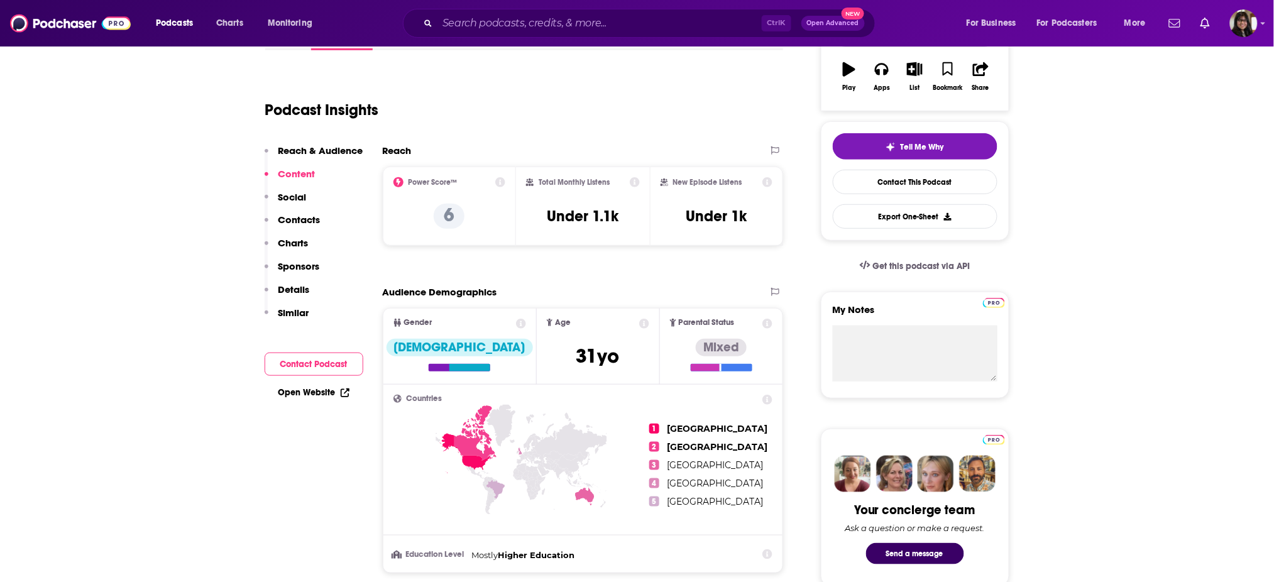
click at [527, 210] on div "Total Monthly Listens Under 1.1k" at bounding box center [583, 206] width 114 height 58
drag, startPoint x: 687, startPoint y: 209, endPoint x: 788, endPoint y: 218, distance: 101.6
drag, startPoint x: 769, startPoint y: 216, endPoint x: 682, endPoint y: 214, distance: 87.4
click at [682, 214] on div "New Episode Listens Under 1k" at bounding box center [717, 206] width 113 height 58
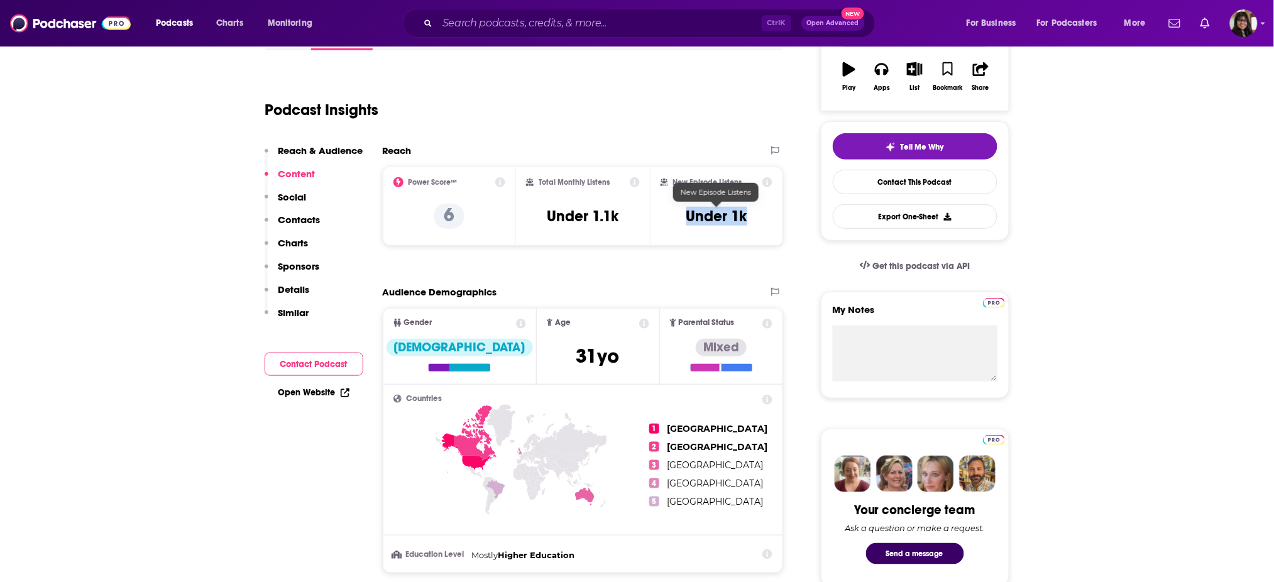
copy h3 "Under 1k"
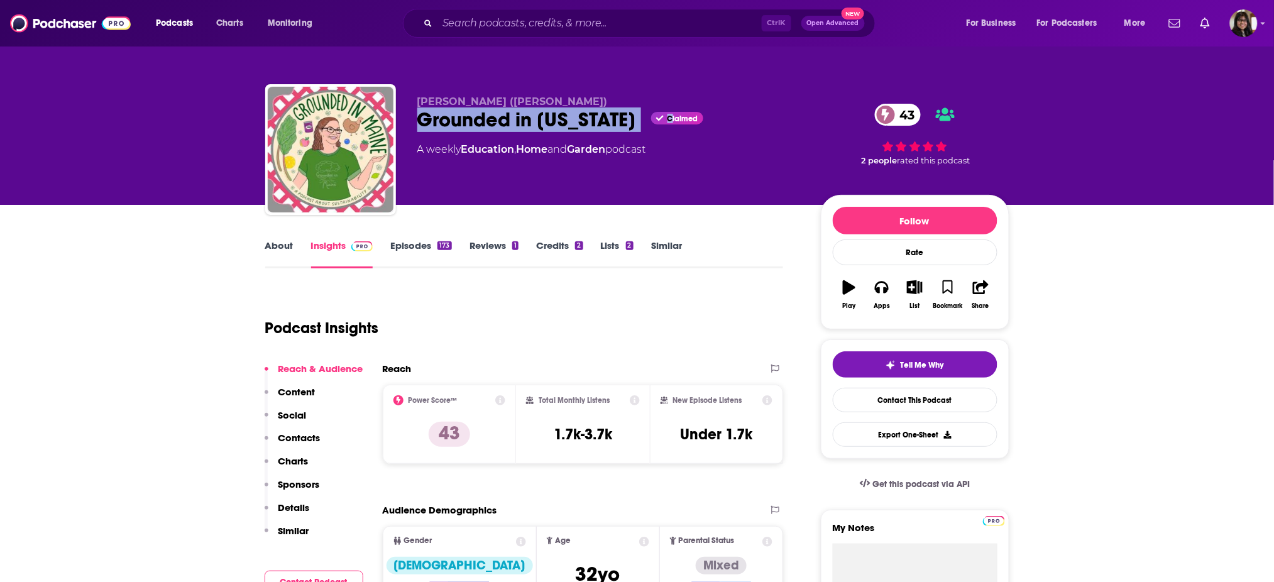
drag, startPoint x: 415, startPoint y: 126, endPoint x: 631, endPoint y: 119, distance: 215.7
click at [631, 119] on div "Amy Bolduc (Fagan) Grounded in Maine Claimed 43 A weekly Education , Home and G…" at bounding box center [637, 152] width 744 height 136
copy div "Grounded in Maine C"
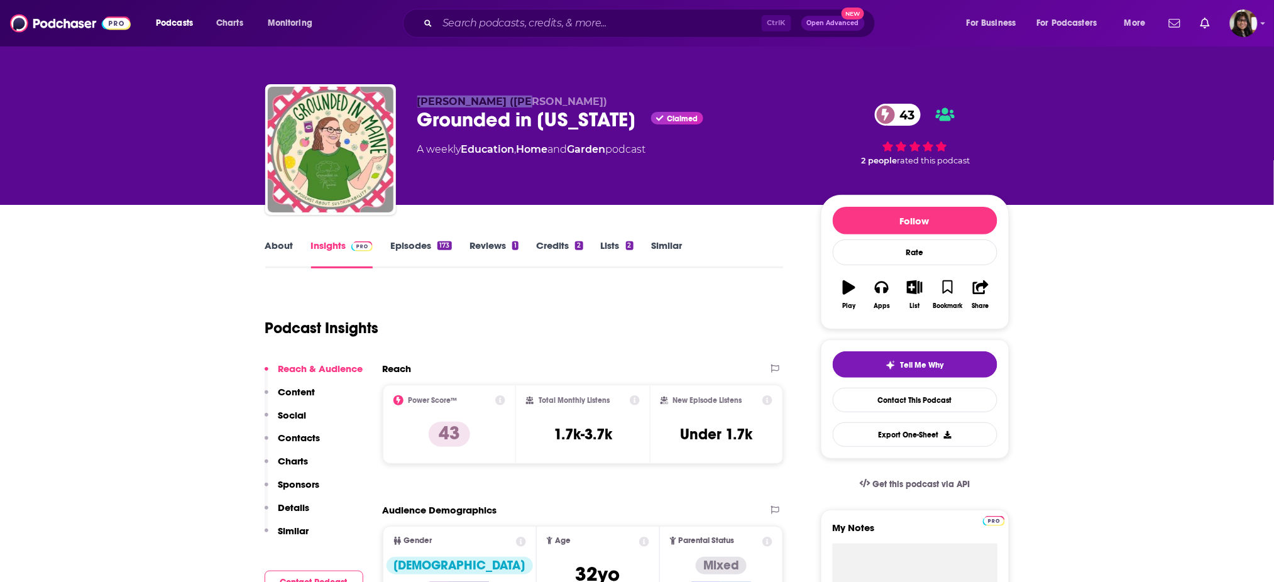
drag, startPoint x: 413, startPoint y: 99, endPoint x: 551, endPoint y: 107, distance: 138.5
click at [551, 107] on div "Amy Bolduc (Fagan) Grounded in Maine Claimed 43 A weekly Education , Home and G…" at bounding box center [637, 152] width 744 height 136
copy span "[PERSON_NAME] ([PERSON_NAME])"
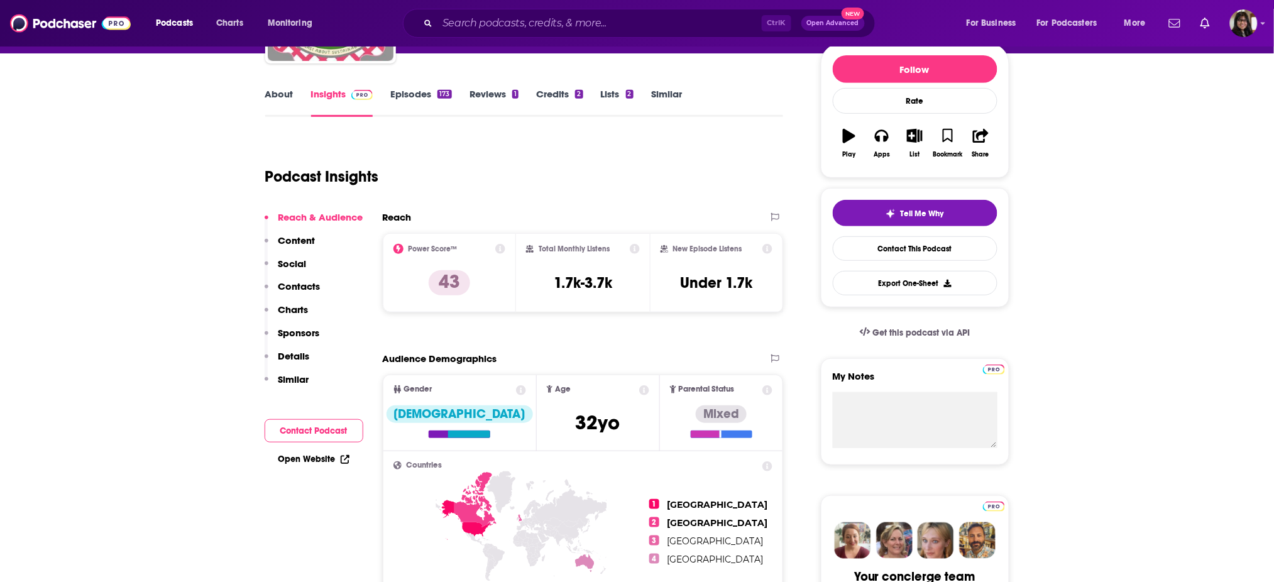
scroll to position [153, 0]
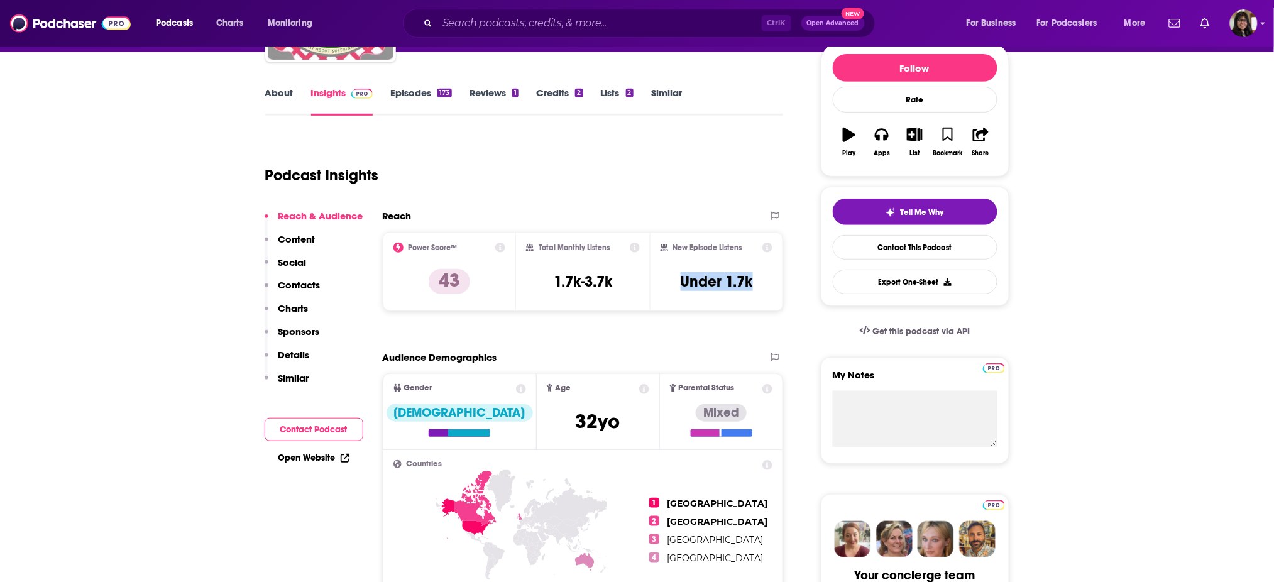
drag, startPoint x: 675, startPoint y: 275, endPoint x: 768, endPoint y: 287, distance: 93.7
click at [768, 287] on div "New Episode Listens Under 1.7k" at bounding box center [717, 272] width 113 height 58
copy h3 "Under 1.7k"
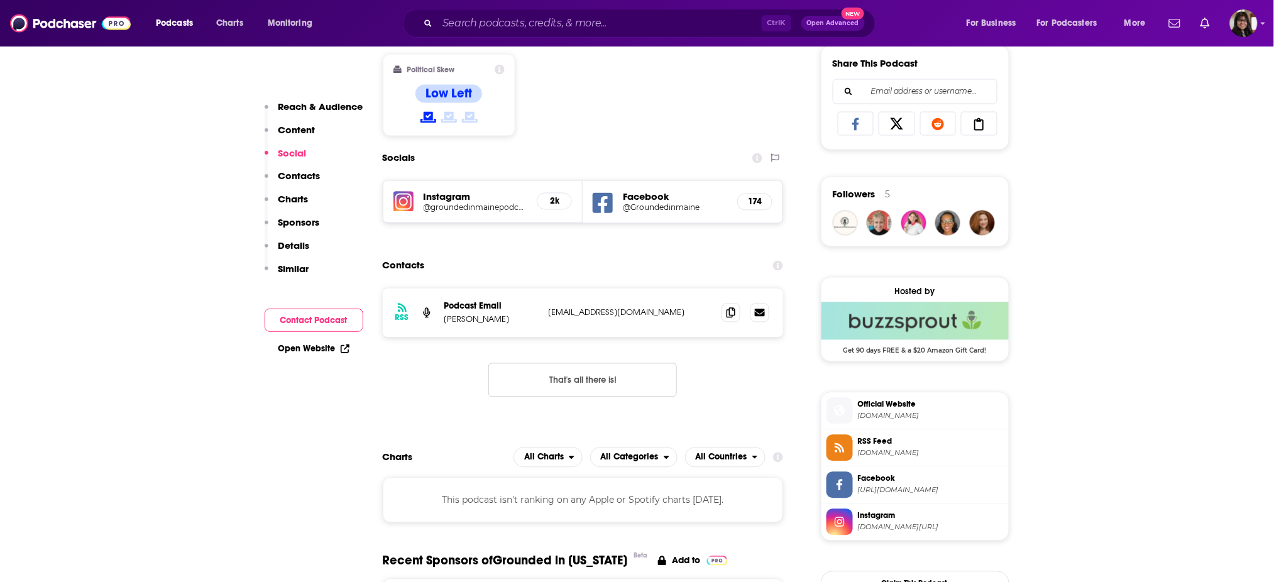
scroll to position [791, 0]
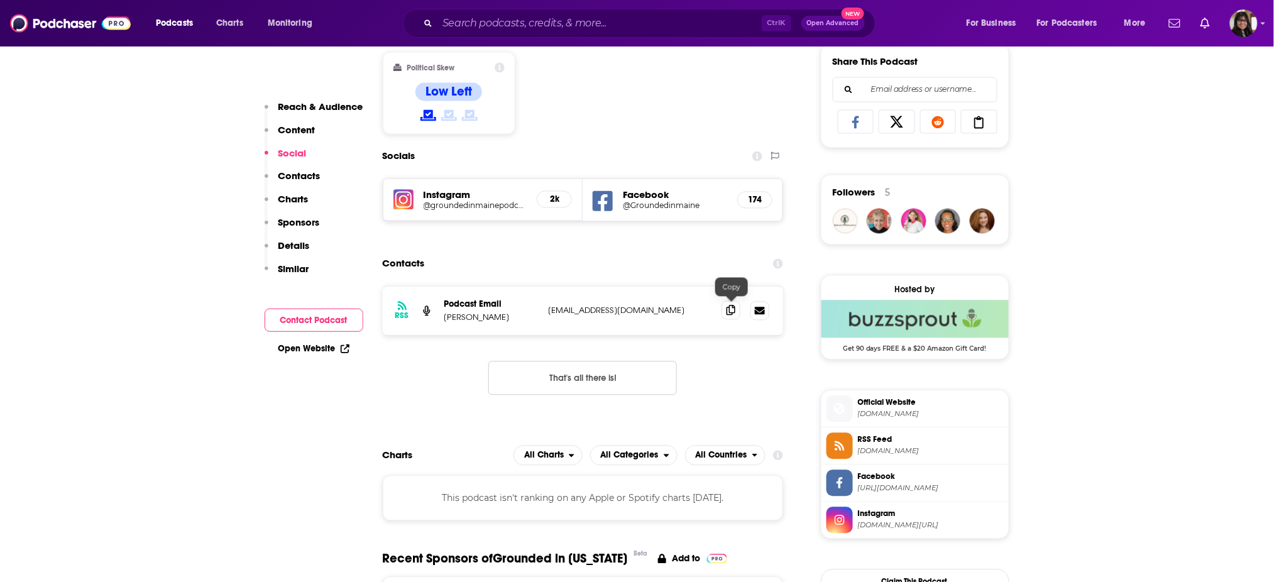
click at [728, 314] on span at bounding box center [731, 310] width 19 height 19
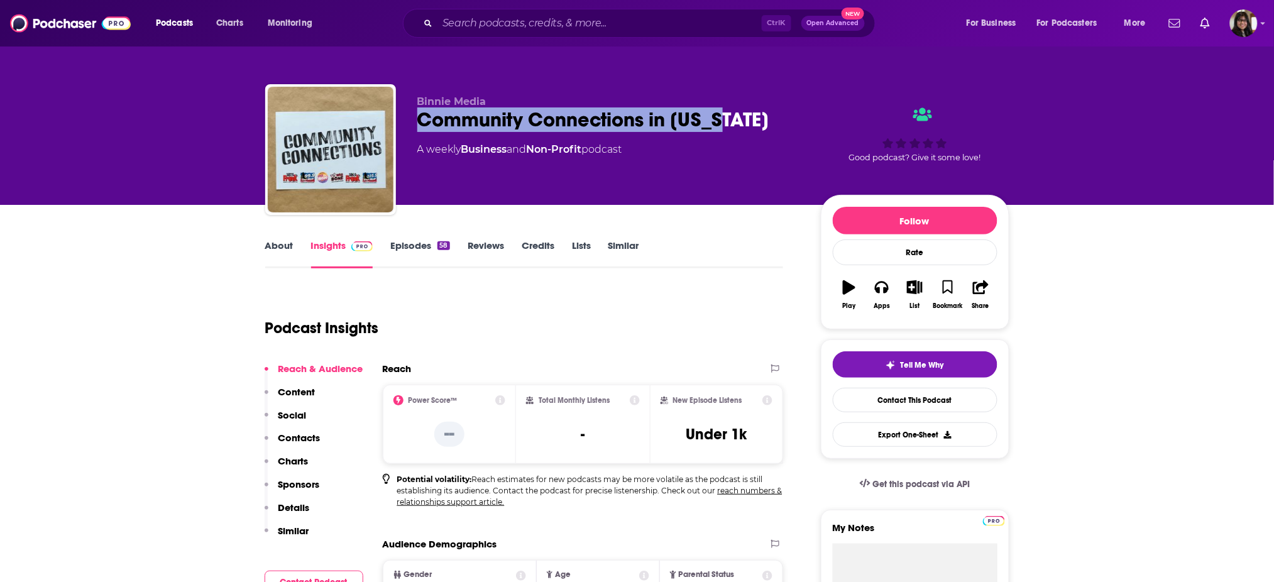
drag, startPoint x: 407, startPoint y: 120, endPoint x: 766, endPoint y: 124, distance: 359.0
click at [766, 124] on div "Binnie Media Community Connections in Maine A weekly Business and Non-Profit po…" at bounding box center [637, 152] width 744 height 136
copy h2 "Community Connections in [US_STATE]"
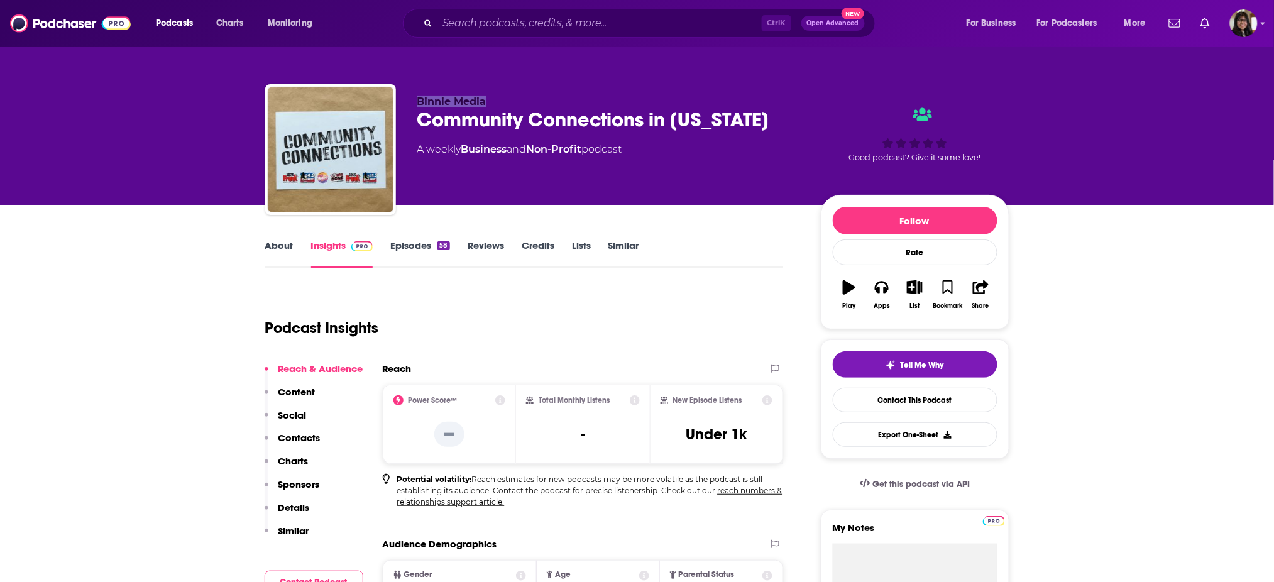
drag, startPoint x: 416, startPoint y: 99, endPoint x: 507, endPoint y: 105, distance: 90.7
click at [507, 105] on div "Binnie Media Community Connections in Maine A weekly Business and Non-Profit po…" at bounding box center [637, 152] width 744 height 136
copy span "Binnie Media"
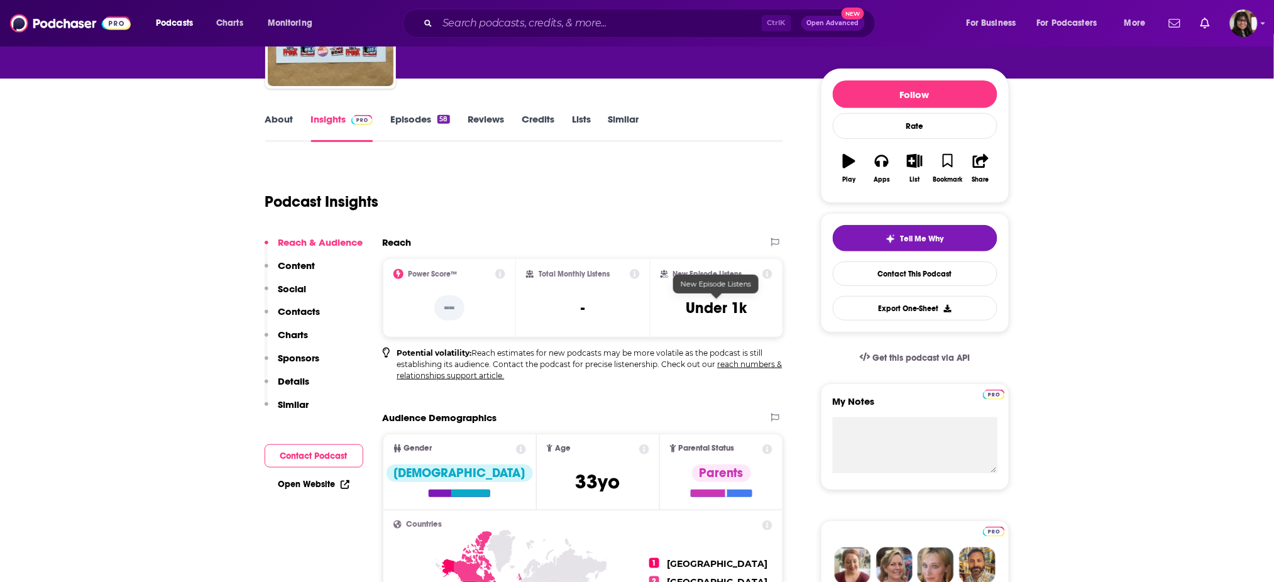
drag, startPoint x: 678, startPoint y: 302, endPoint x: 770, endPoint y: 290, distance: 92.6
click at [770, 290] on div "New Episode Listens Under 1k" at bounding box center [717, 298] width 113 height 58
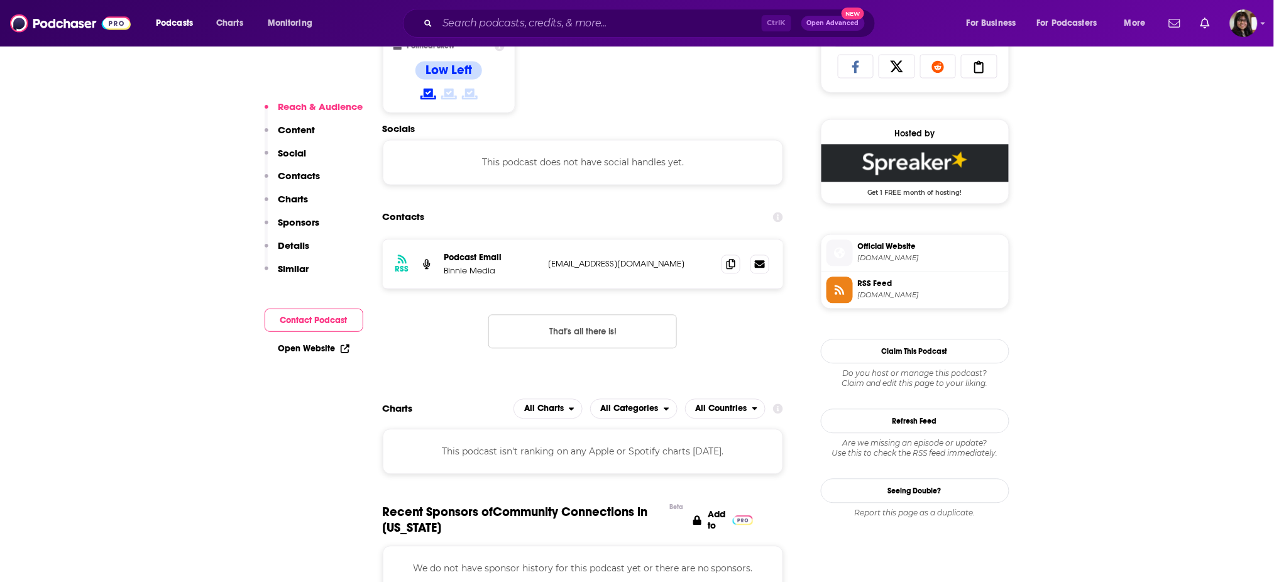
scroll to position [849, 0]
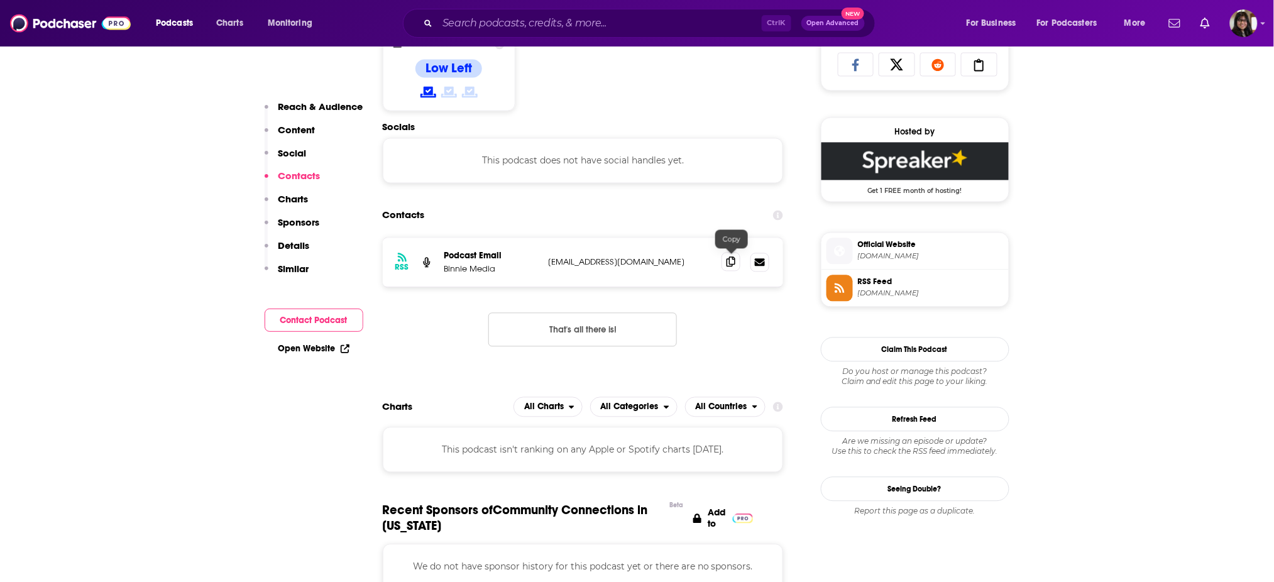
click at [729, 264] on icon at bounding box center [731, 262] width 9 height 10
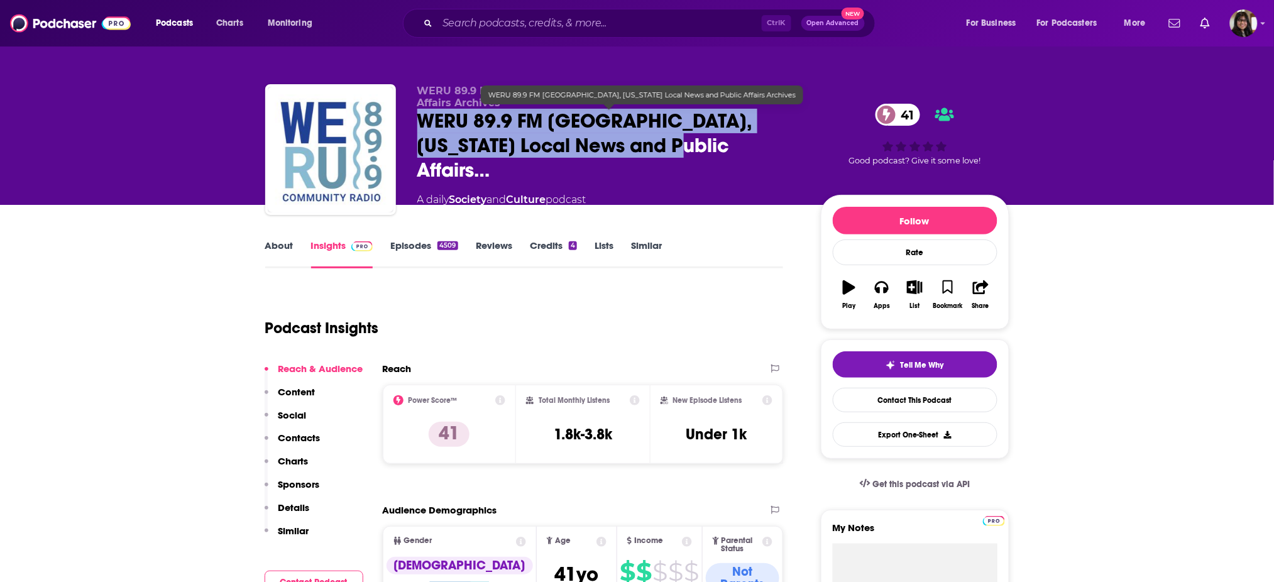
drag, startPoint x: 407, startPoint y: 118, endPoint x: 578, endPoint y: 145, distance: 173.0
click at [578, 145] on div "WERU 89.9 FM Blue Hill, Maine Local News and Public Affairs Archives WERU 89.9 …" at bounding box center [637, 152] width 744 height 136
copy h2 "WERU 89.9 FM Blue Hill, Maine Local News and Public Affairs"
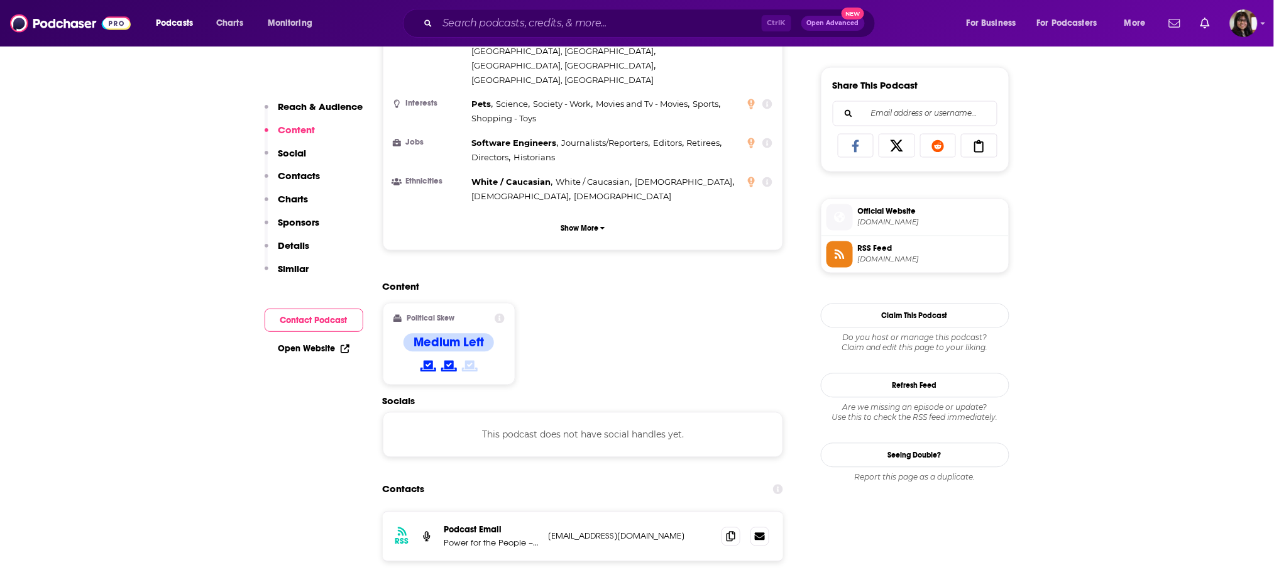
scroll to position [767, 0]
click at [737, 527] on span at bounding box center [731, 536] width 19 height 19
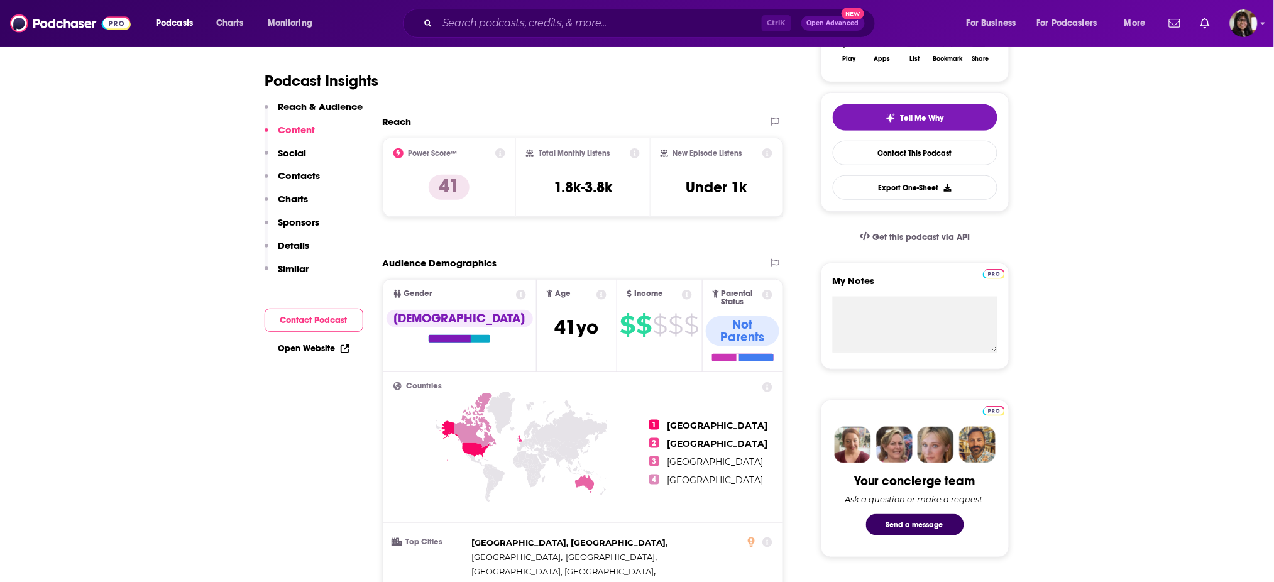
scroll to position [246, 0]
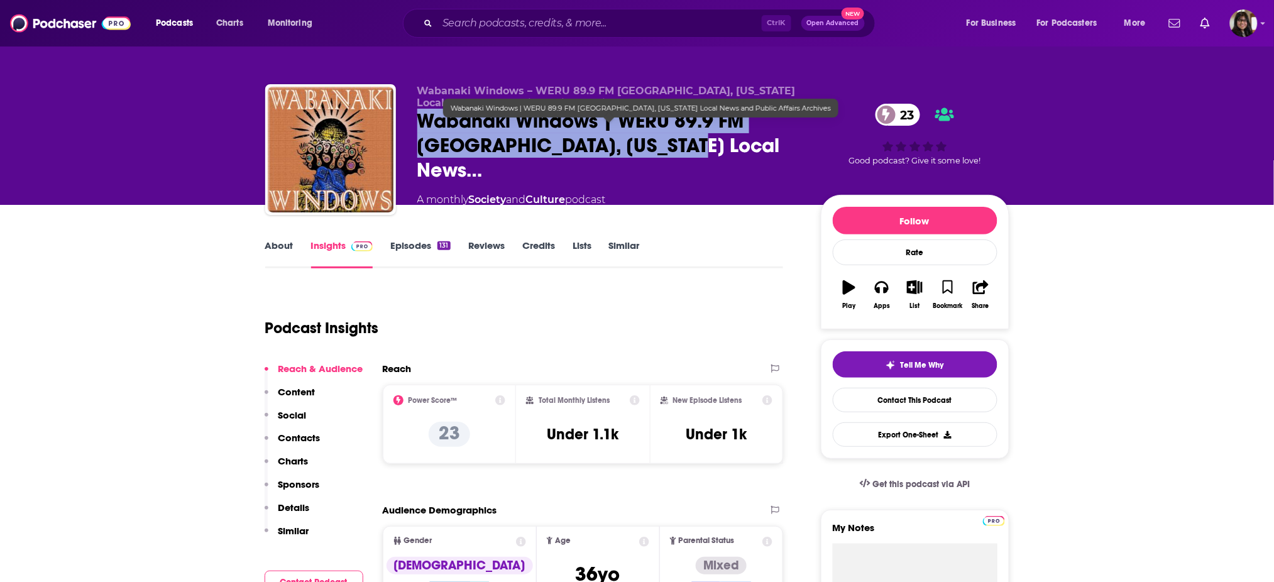
drag, startPoint x: 410, startPoint y: 134, endPoint x: 620, endPoint y: 151, distance: 211.3
click at [620, 151] on div "Wabanaki Windows – WERU 89.9 FM [GEOGRAPHIC_DATA], [US_STATE] Local News and Pu…" at bounding box center [637, 152] width 744 height 136
copy h2 "Wabanaki Windows | WERU 89.9 FM [GEOGRAPHIC_DATA], [US_STATE] Local News"
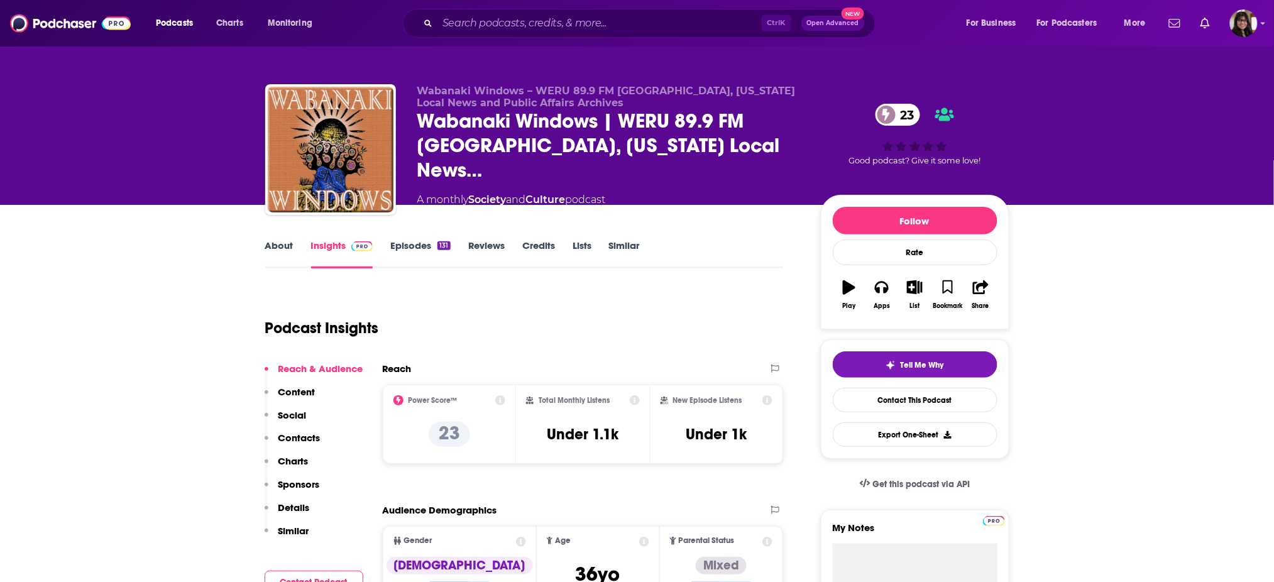
click at [416, 94] on div "Wabanaki Windows – WERU 89.9 FM [GEOGRAPHIC_DATA], [US_STATE] Local News and Pu…" at bounding box center [637, 152] width 744 height 136
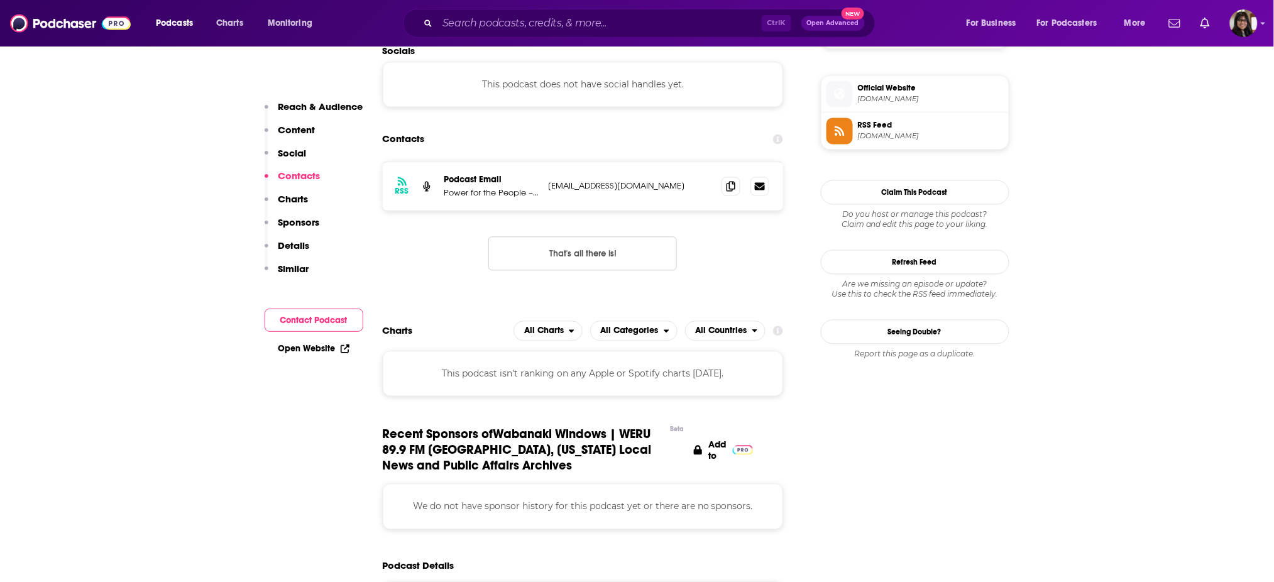
scroll to position [893, 0]
click at [729, 189] on span at bounding box center [731, 183] width 19 height 19
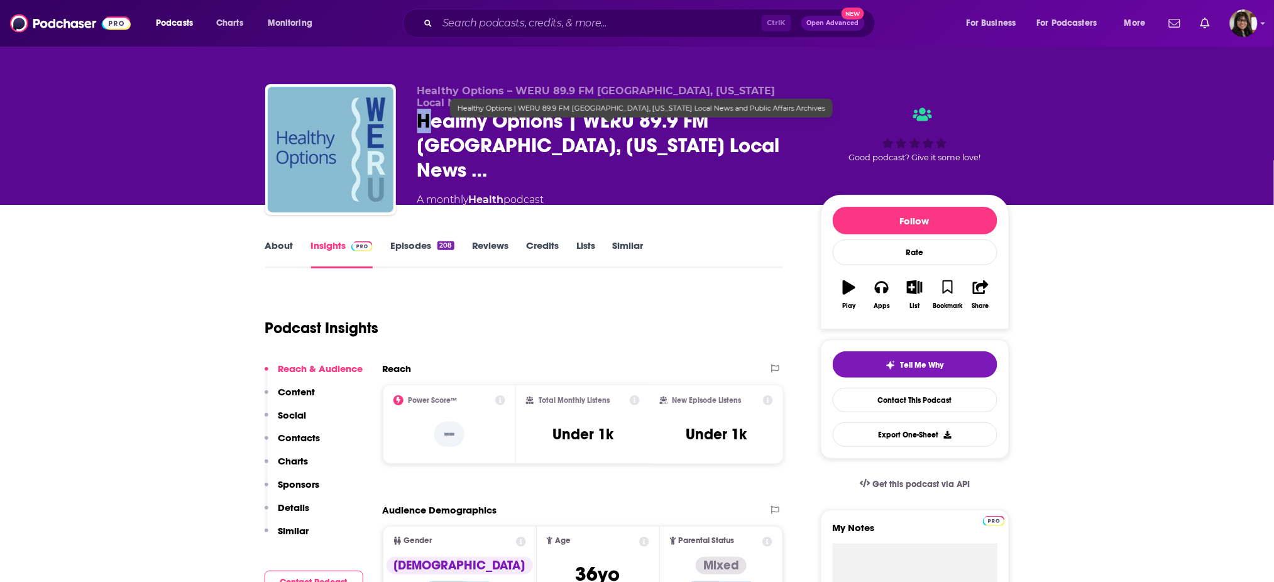
drag, startPoint x: 419, startPoint y: 128, endPoint x: 429, endPoint y: 128, distance: 10.1
click at [429, 128] on span "Healthy Options | WERU 89.9 FM Blue Hill, Maine Local News …" at bounding box center [608, 146] width 383 height 74
click at [417, 129] on span "Healthy Options | WERU 89.9 FM [GEOGRAPHIC_DATA], [US_STATE] Local News …" at bounding box center [608, 146] width 383 height 74
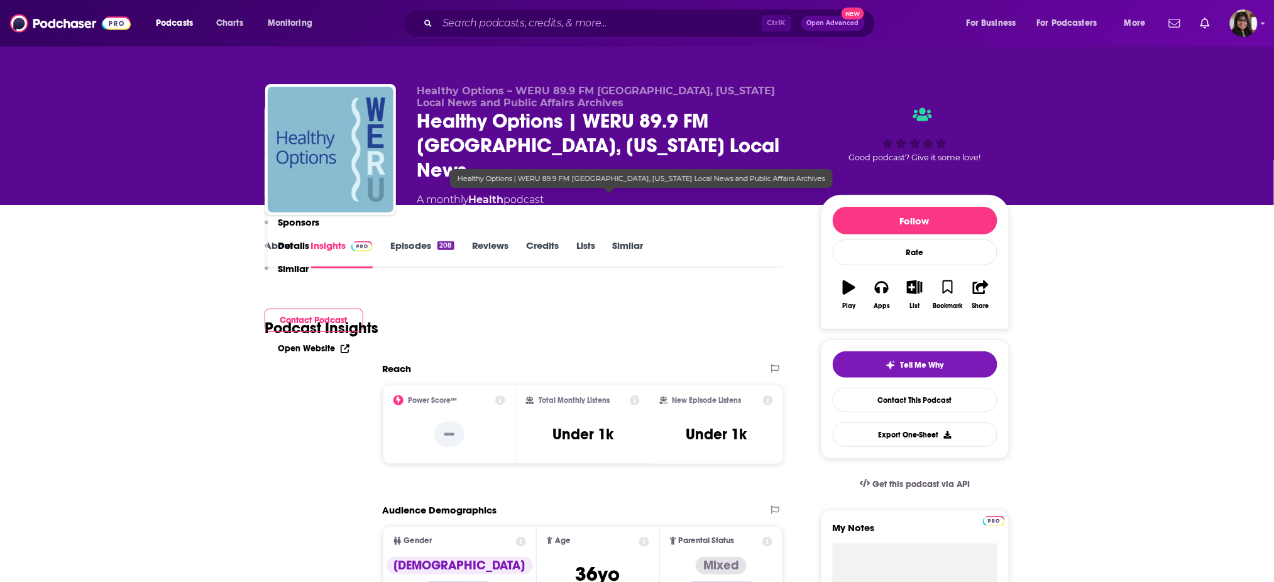
scroll to position [529, 0]
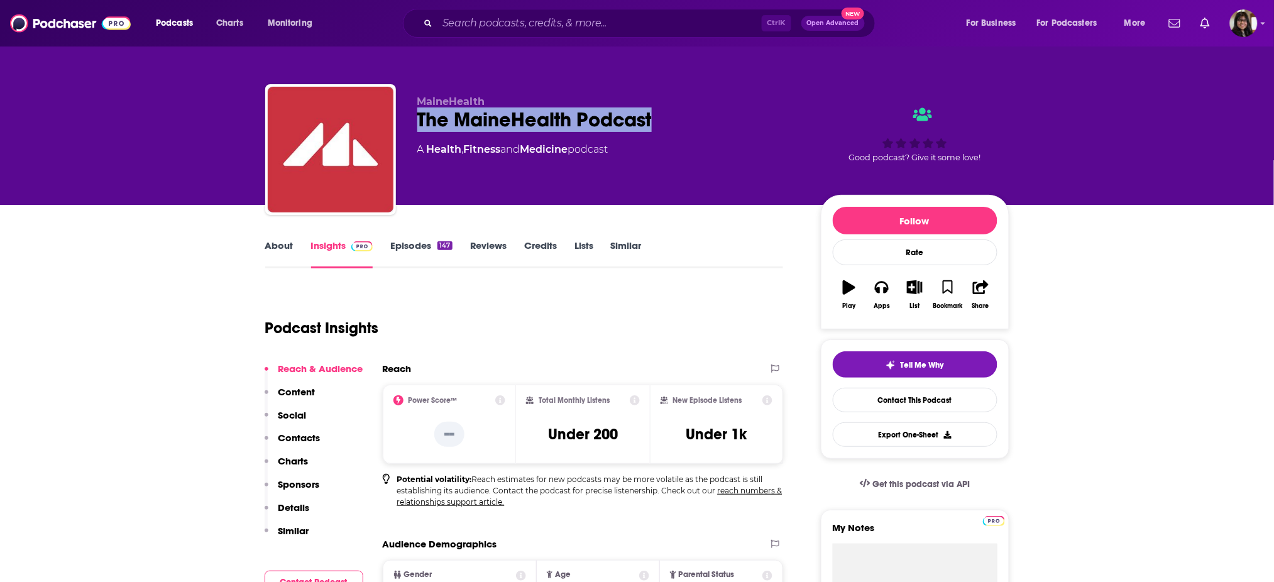
drag, startPoint x: 411, startPoint y: 114, endPoint x: 670, endPoint y: 115, distance: 259.0
click at [670, 115] on div "MaineHealth The MaineHealth Podcast A Health , Fitness and Medicine podcast Goo…" at bounding box center [637, 152] width 744 height 136
copy h2 "The MaineHealth Podcast"
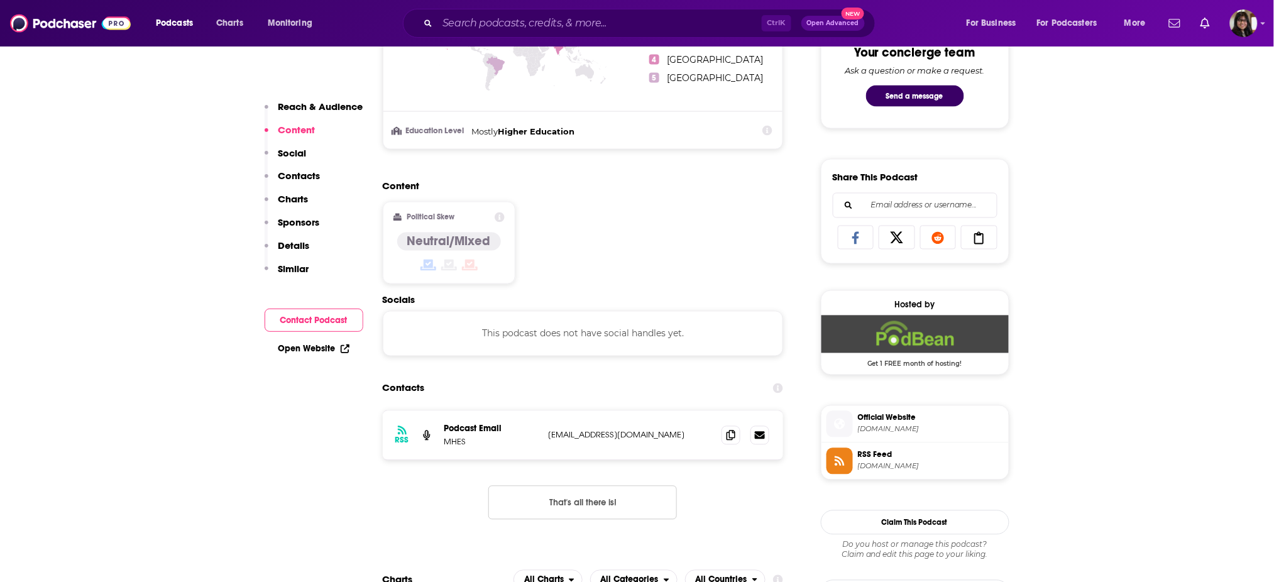
scroll to position [676, 0]
click at [730, 438] on icon at bounding box center [731, 434] width 9 height 10
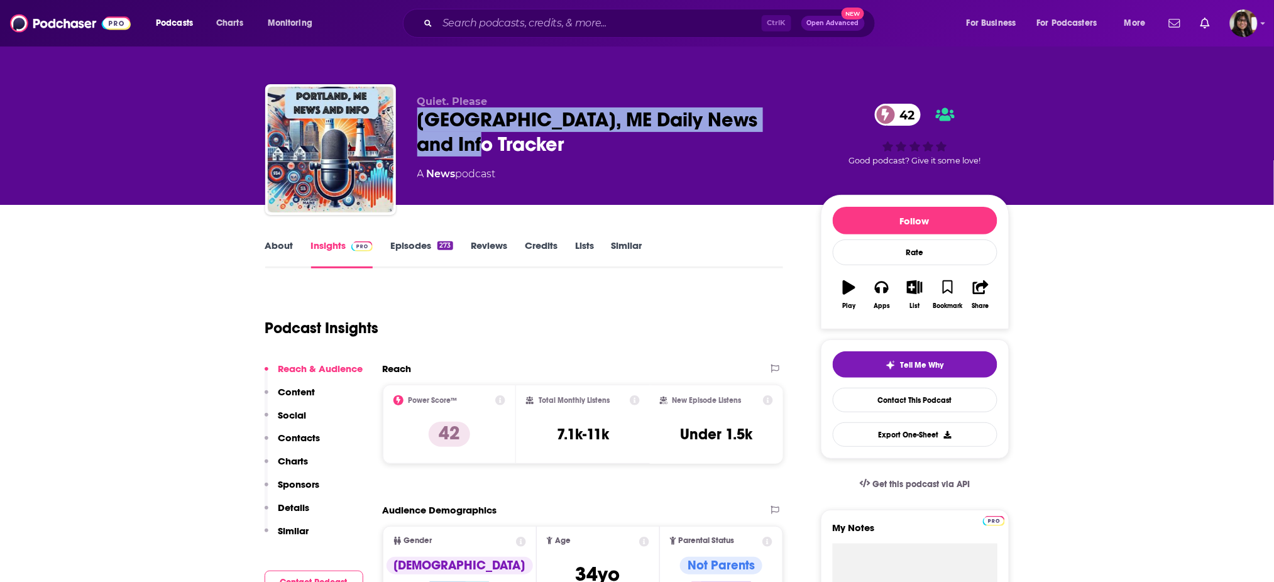
drag, startPoint x: 498, startPoint y: 146, endPoint x: 399, endPoint y: 124, distance: 101.7
click at [399, 124] on div "Quiet. Please Portland, ME Daily News and Info Tracker 42 A News podcast 42 Goo…" at bounding box center [637, 152] width 744 height 136
copy h2 "Portland, ME Daily News and Info Tracker"
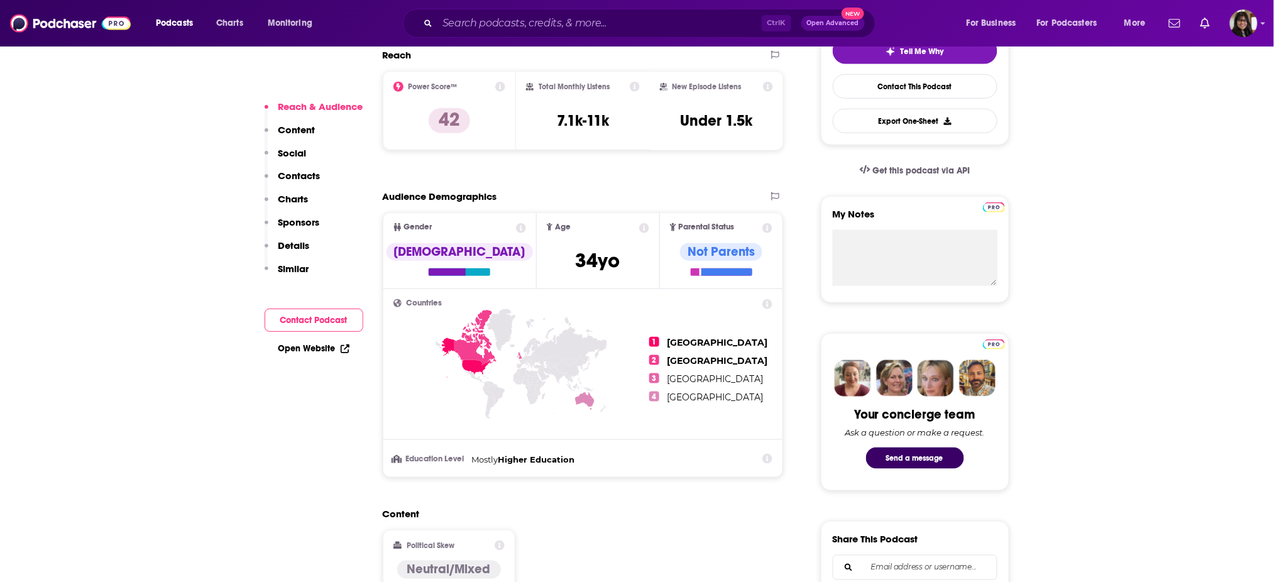
scroll to position [314, 0]
drag, startPoint x: 684, startPoint y: 120, endPoint x: 759, endPoint y: 116, distance: 75.6
click at [759, 116] on div "New Episode Listens Under 1.5k" at bounding box center [717, 110] width 114 height 58
copy h3 "Under 1.5k"
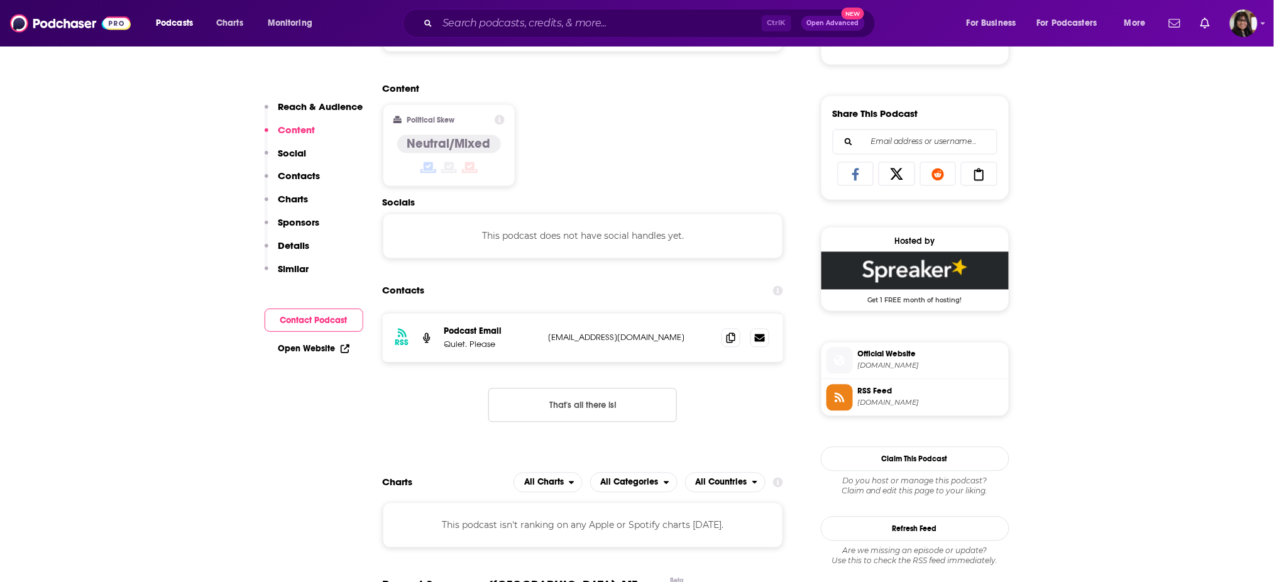
scroll to position [740, 0]
click at [727, 345] on div at bounding box center [746, 337] width 48 height 19
click at [730, 335] on icon at bounding box center [731, 337] width 9 height 10
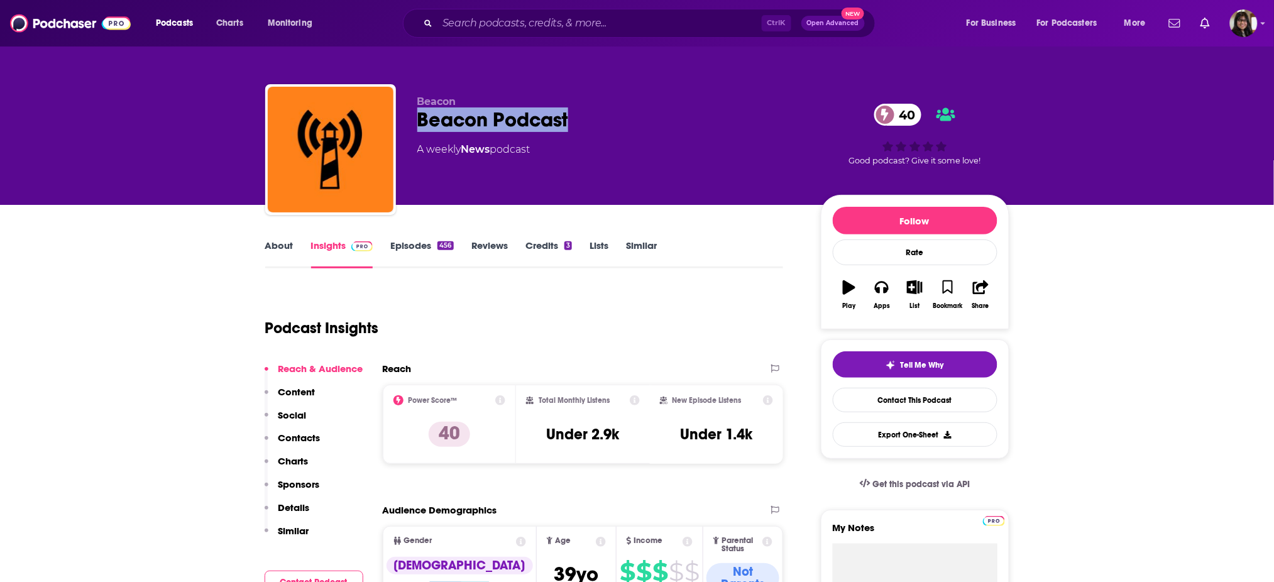
drag, startPoint x: 420, startPoint y: 115, endPoint x: 600, endPoint y: 115, distance: 180.4
click at [600, 115] on div "Beacon Podcast 40" at bounding box center [608, 119] width 383 height 25
copy h2 "Beacon Podcast"
drag, startPoint x: 671, startPoint y: 444, endPoint x: 765, endPoint y: 444, distance: 94.3
click at [765, 444] on div "New Episode Listens Under 1.4k" at bounding box center [717, 424] width 114 height 58
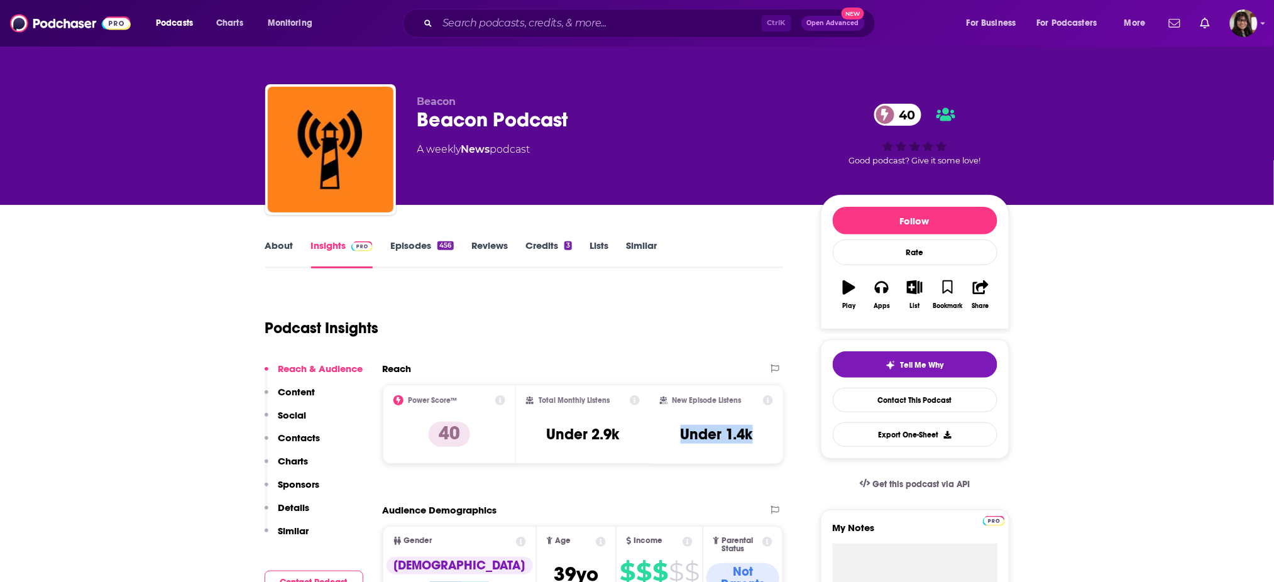
copy h3 "Under 1.4k"
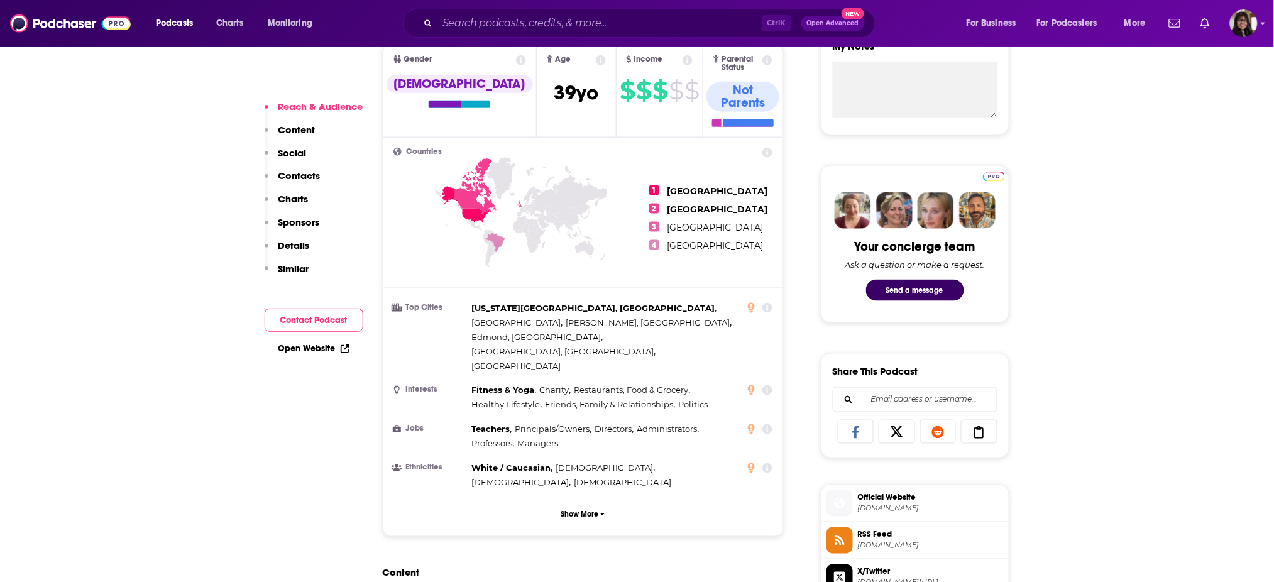
scroll to position [835, 0]
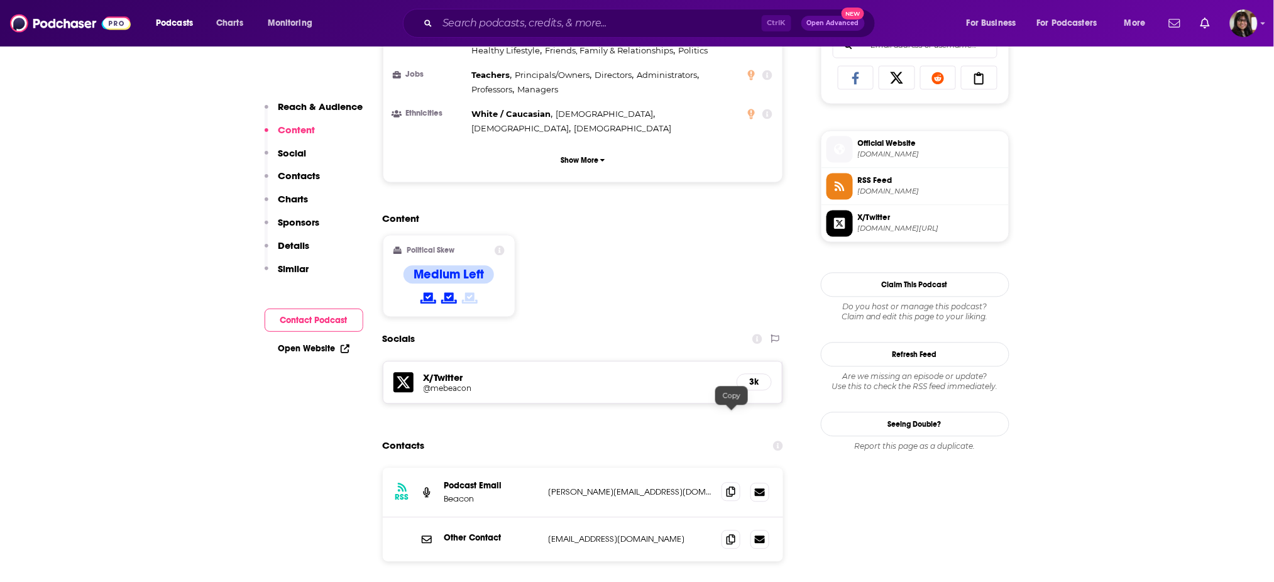
click at [735, 487] on icon at bounding box center [731, 492] width 9 height 10
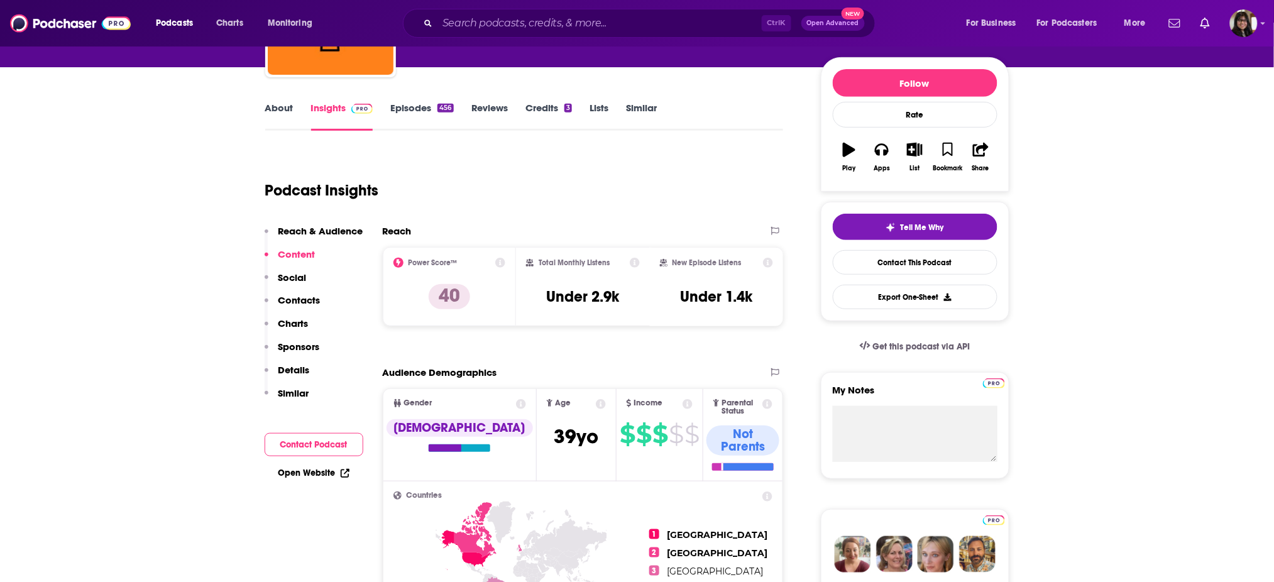
scroll to position [0, 0]
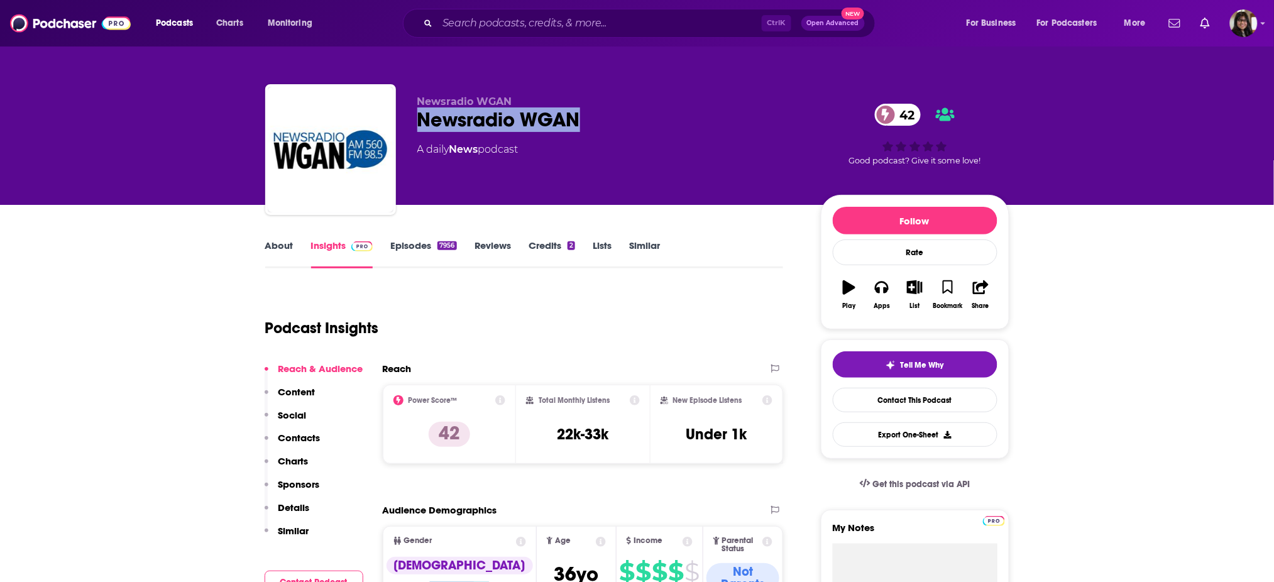
drag, startPoint x: 412, startPoint y: 121, endPoint x: 647, endPoint y: 121, distance: 235.1
click at [647, 121] on div "Newsradio WGAN Newsradio WGAN 42 A daily News podcast 42 Good podcast? Give it …" at bounding box center [637, 152] width 744 height 136
copy h2 "Newsradio WGAN"
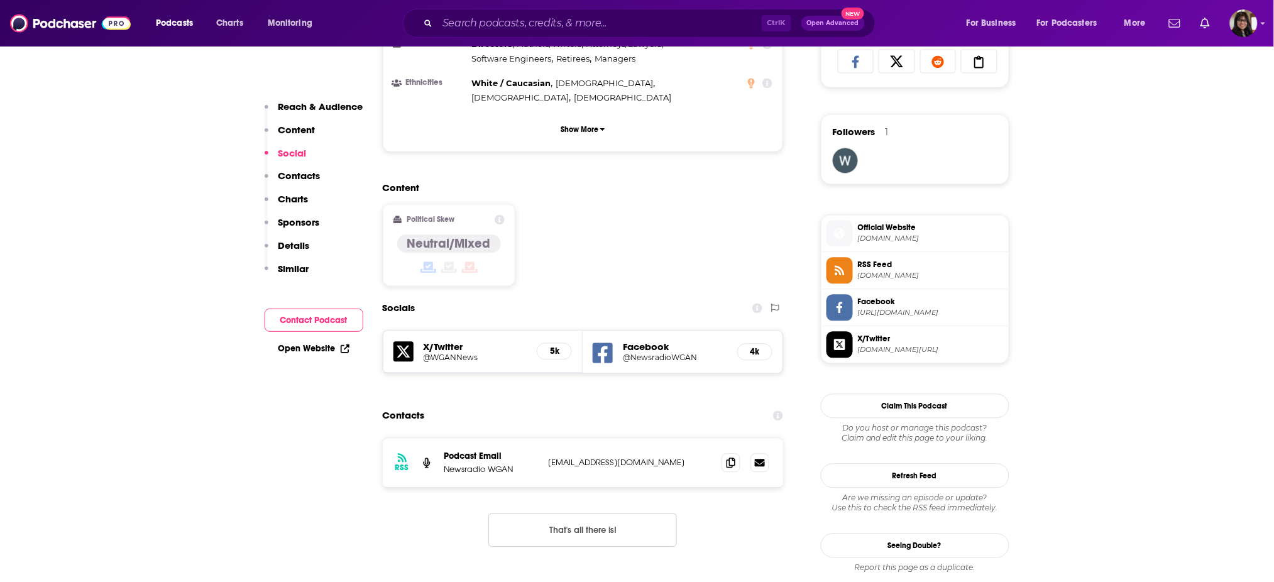
scroll to position [855, 0]
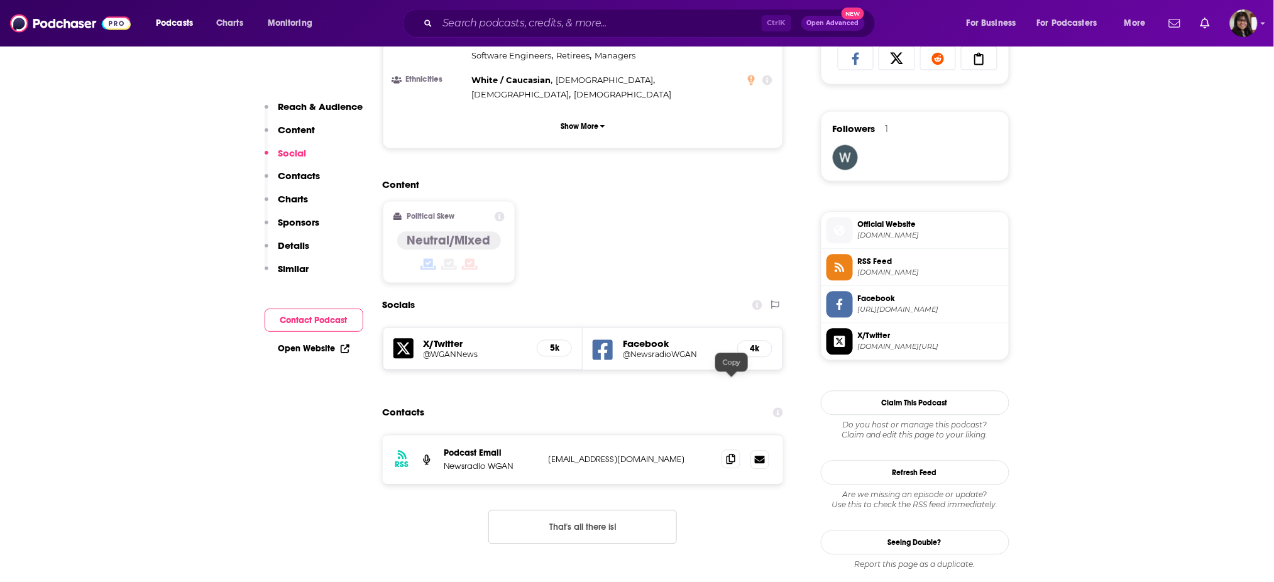
click at [737, 450] on span at bounding box center [731, 459] width 19 height 19
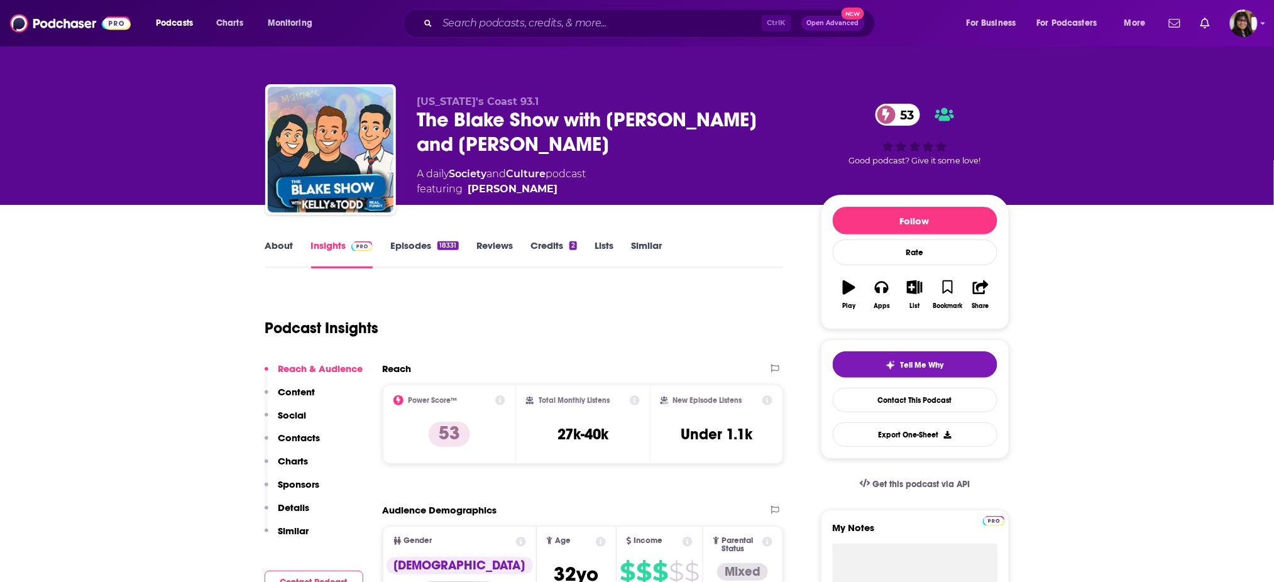
drag, startPoint x: 405, startPoint y: 118, endPoint x: 786, endPoint y: 106, distance: 380.5
click at [786, 106] on div "[US_STATE]'s Coast 93.1 The Blake Show with [PERSON_NAME] and [PERSON_NAME] 53 …" at bounding box center [637, 152] width 744 height 136
copy p
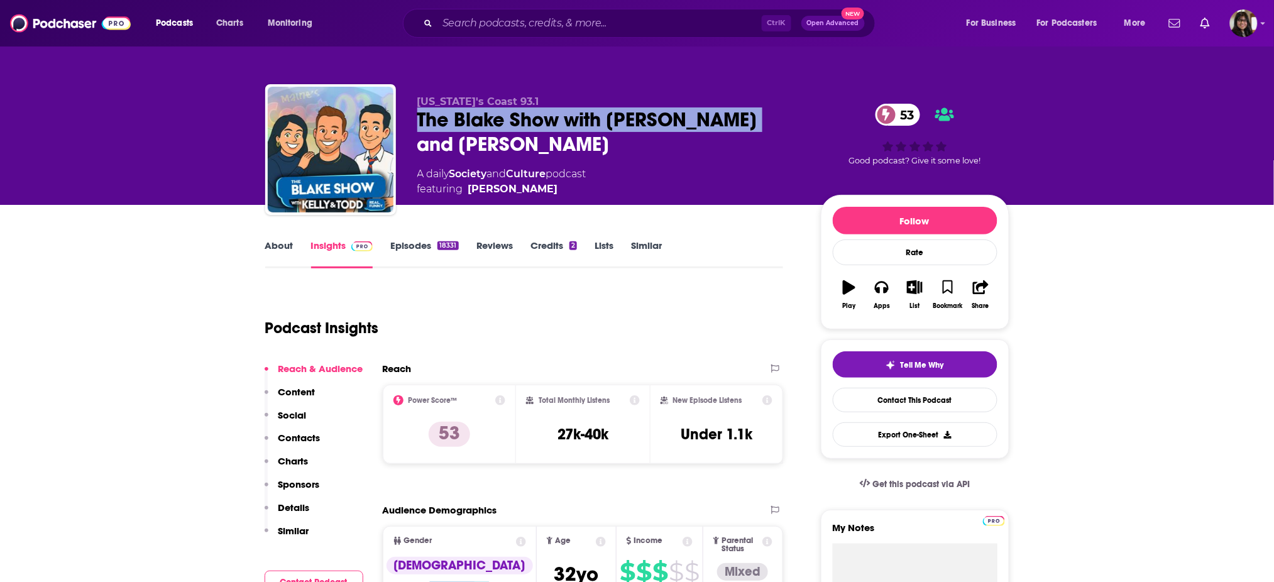
drag, startPoint x: 766, startPoint y: 112, endPoint x: 408, endPoint y: 117, distance: 357.7
click at [408, 117] on div "[US_STATE]'s Coast 93.1 The Blake Show with [PERSON_NAME] and [PERSON_NAME] 53 …" at bounding box center [637, 152] width 744 height 136
copy h2 "The Blake Show with Kelly and Todd"
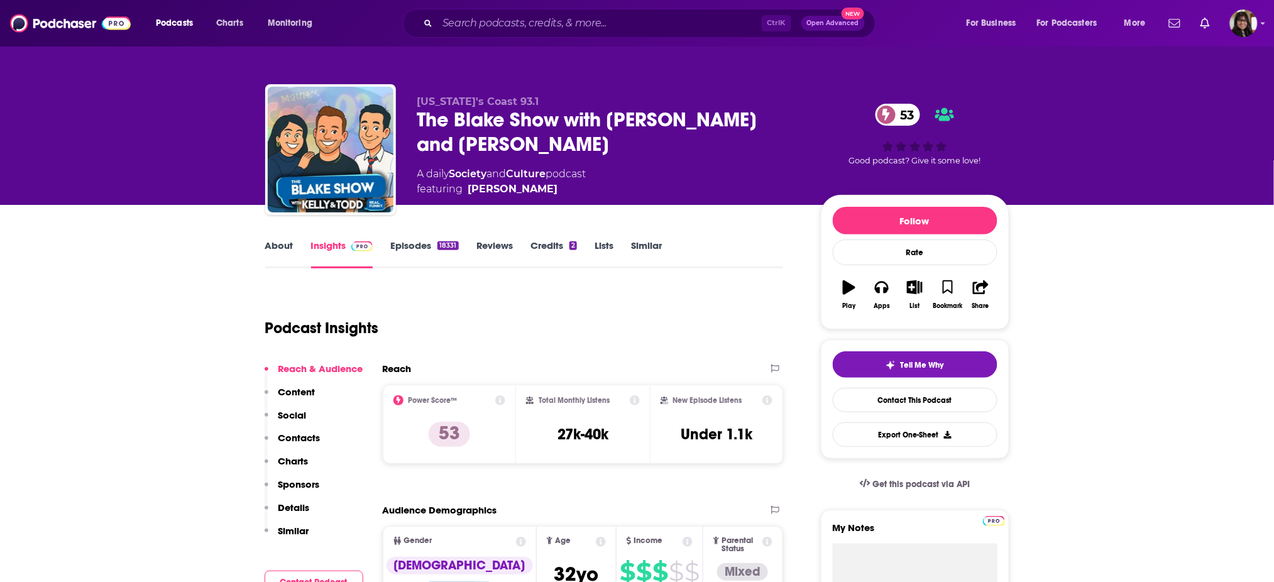
drag, startPoint x: 465, startPoint y: 163, endPoint x: 569, endPoint y: 162, distance: 103.7
click at [569, 182] on span "featuring Blake Hayes" at bounding box center [501, 189] width 169 height 15
drag, startPoint x: 560, startPoint y: 161, endPoint x: 530, endPoint y: 162, distance: 30.2
click at [530, 182] on span "featuring Blake Hayes" at bounding box center [501, 189] width 169 height 15
copy span "Blake Hayes"
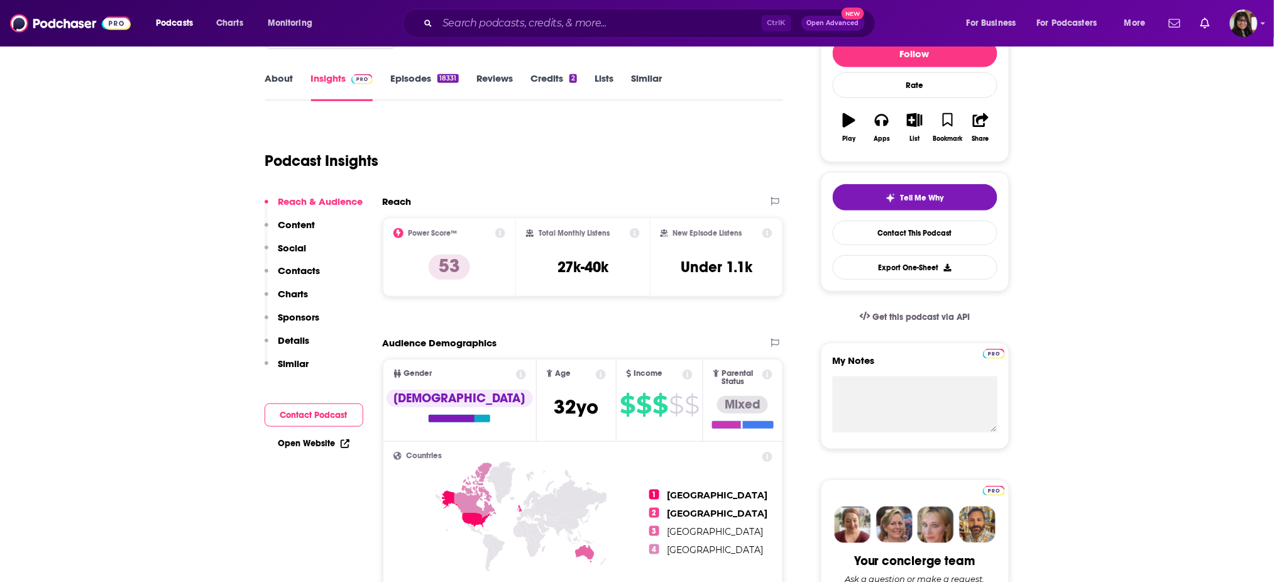
scroll to position [176, 0]
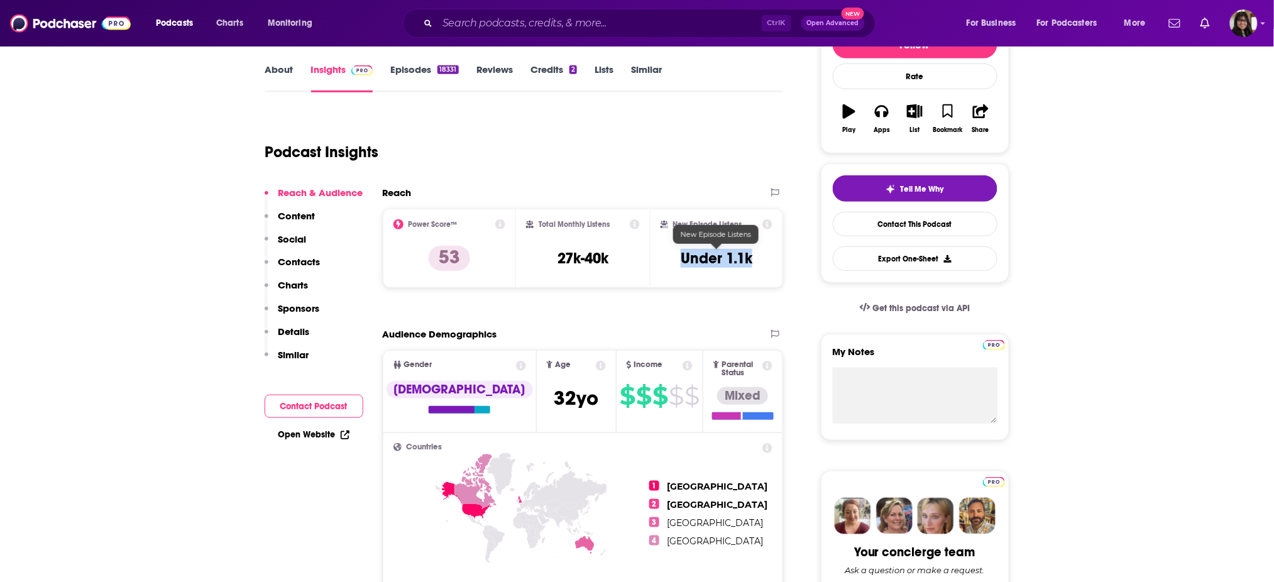
drag, startPoint x: 678, startPoint y: 249, endPoint x: 754, endPoint y: 260, distance: 76.8
click at [754, 260] on div "New Episode Listens Under 1.1k" at bounding box center [717, 248] width 113 height 58
copy h3 "Under 1.1k"
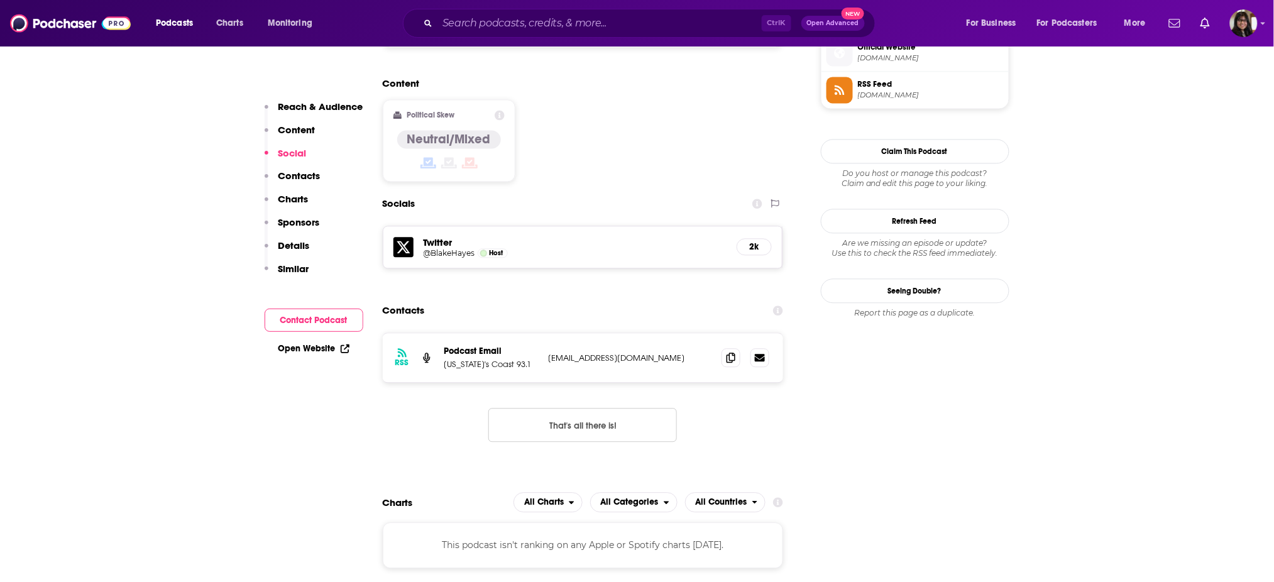
scroll to position [933, 0]
click at [730, 351] on icon at bounding box center [731, 356] width 9 height 10
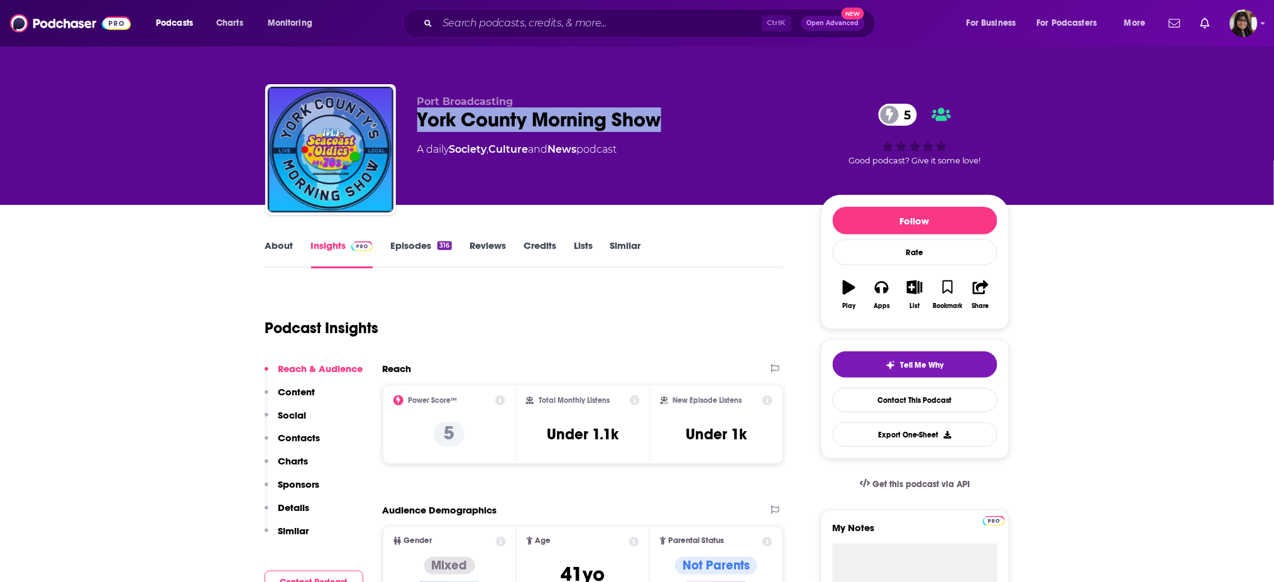
drag, startPoint x: 411, startPoint y: 119, endPoint x: 697, endPoint y: 126, distance: 285.5
click at [697, 126] on div "Port Broadcasting York County Morning Show 5 A daily Society , Culture and News…" at bounding box center [637, 152] width 744 height 136
copy h2 "York County Morning Show"
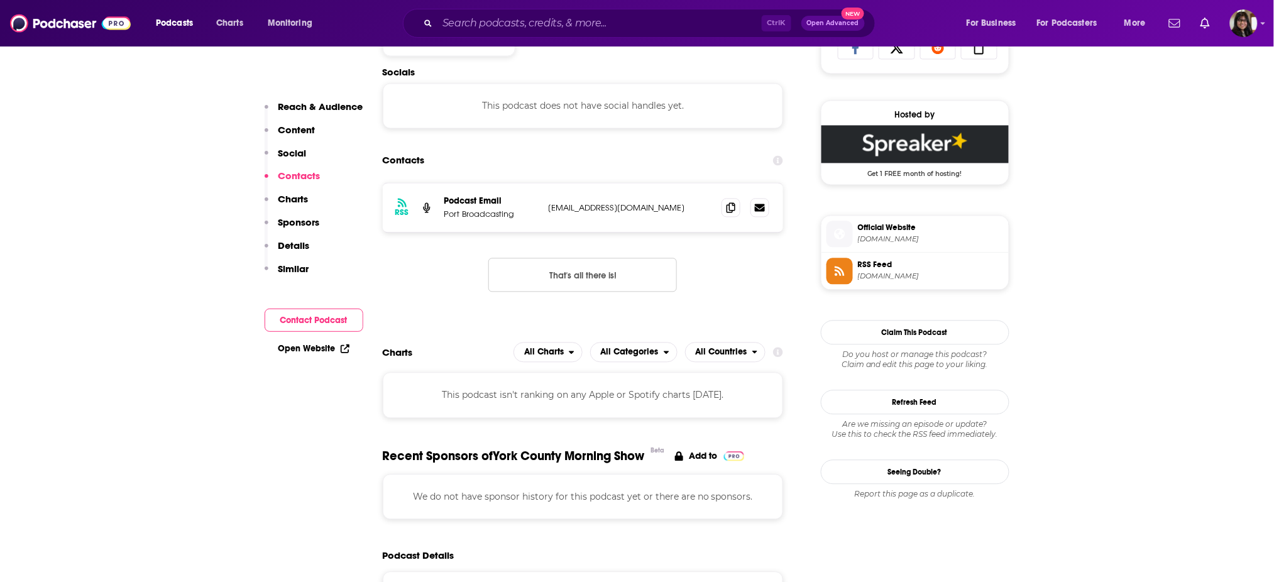
scroll to position [867, 0]
click at [733, 209] on icon at bounding box center [731, 206] width 9 height 10
